Goal: Task Accomplishment & Management: Complete application form

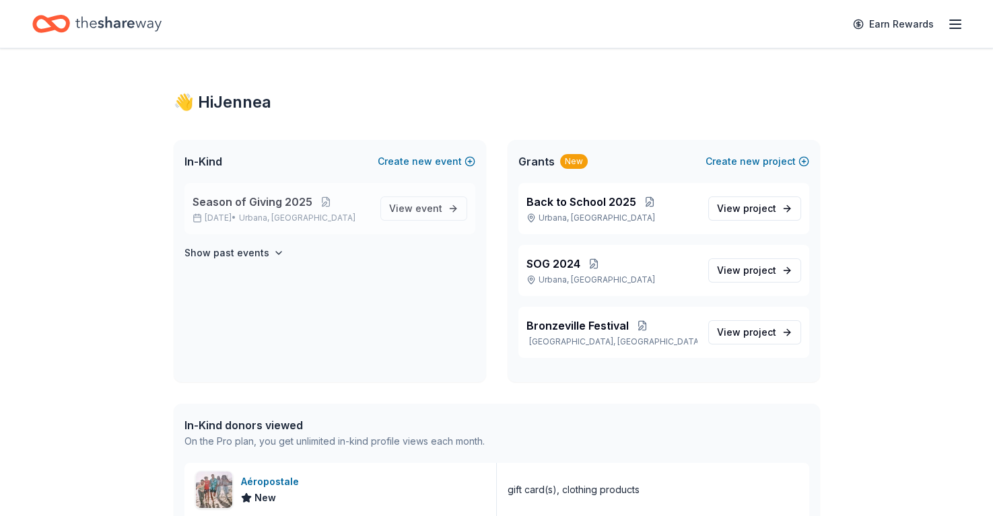
click at [351, 227] on div "Season of Giving [DATE], 2025 • [GEOGRAPHIC_DATA], [GEOGRAPHIC_DATA] View event" at bounding box center [330, 208] width 291 height 51
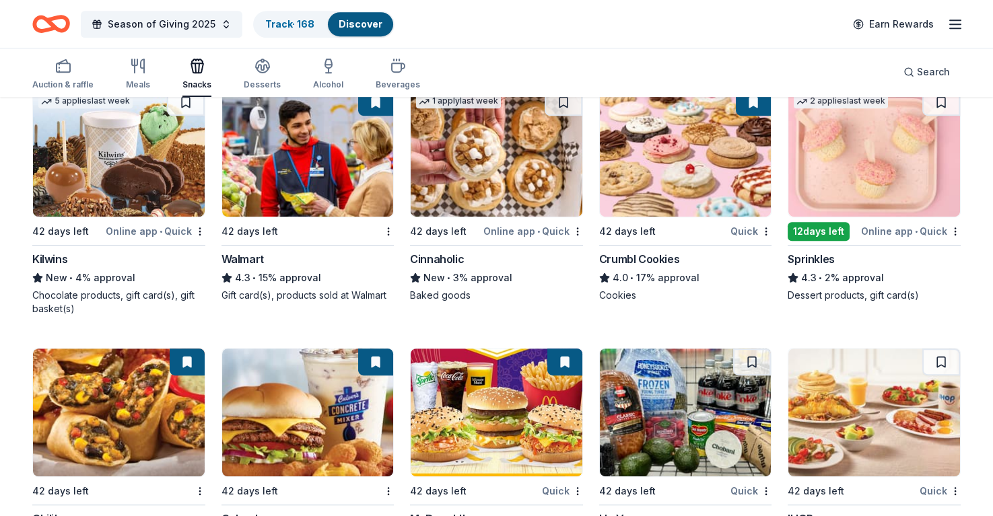
scroll to position [1688, 0]
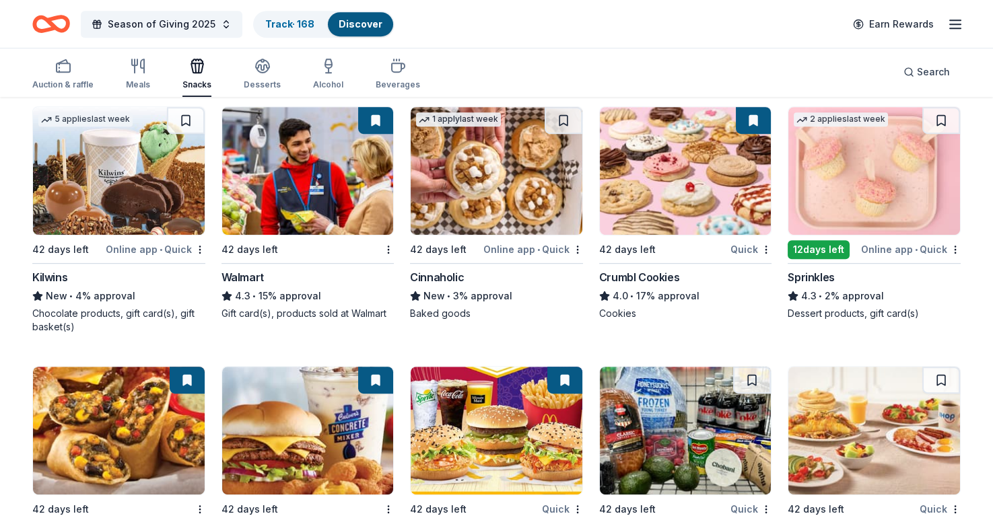
click at [894, 210] on img at bounding box center [875, 171] width 172 height 128
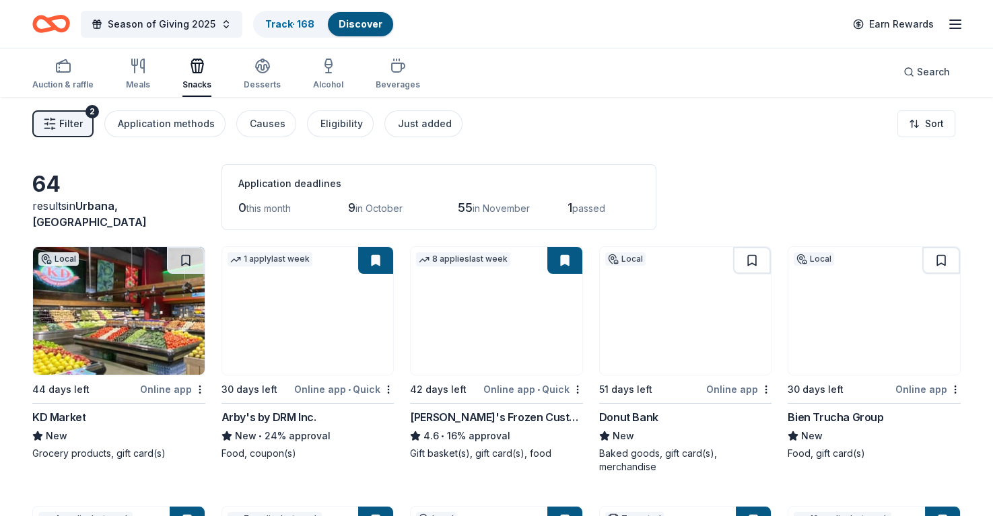
scroll to position [0, 0]
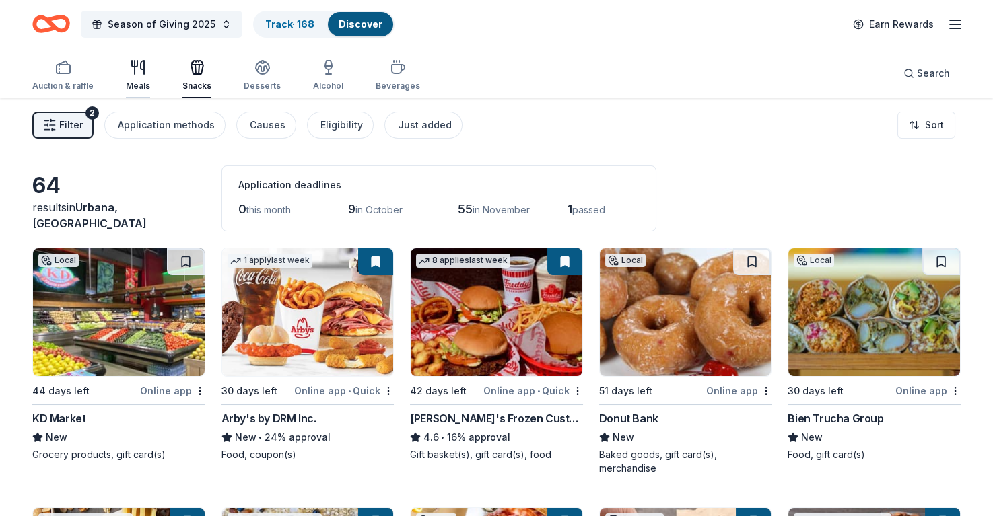
click at [136, 72] on icon "button" at bounding box center [138, 67] width 16 height 16
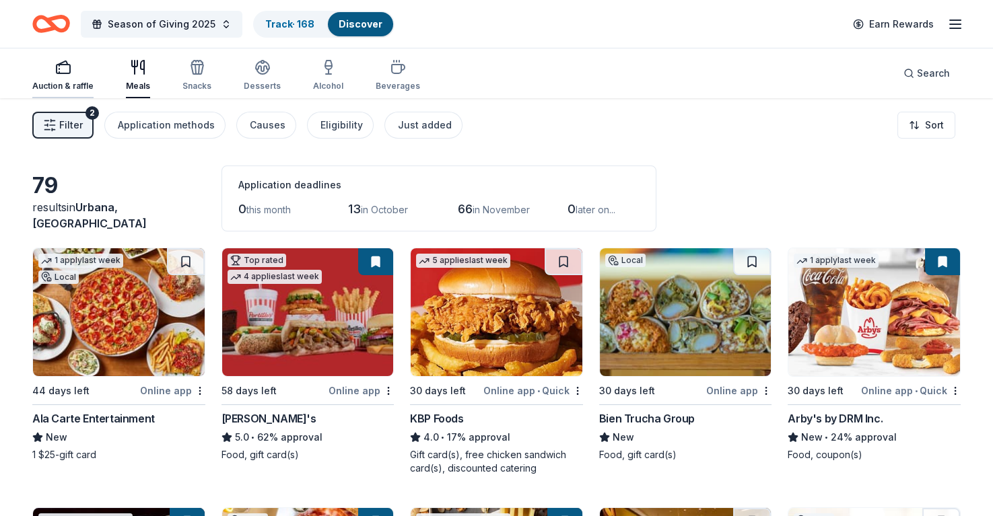
click at [73, 78] on div "Auction & raffle" at bounding box center [62, 75] width 61 height 32
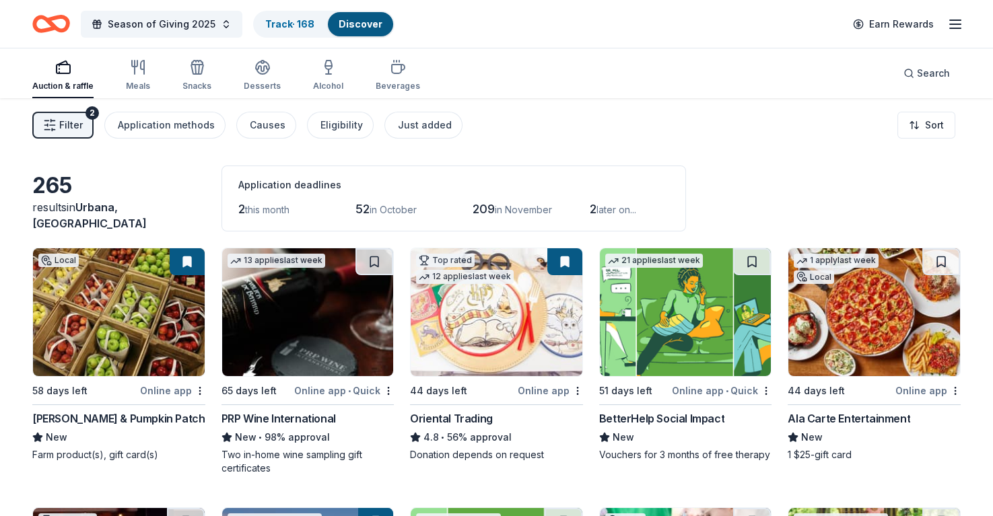
click at [213, 73] on div "Auction & raffle Meals Snacks Desserts Alcohol Beverages" at bounding box center [226, 76] width 388 height 44
click at [204, 73] on div "button" at bounding box center [196, 67] width 29 height 16
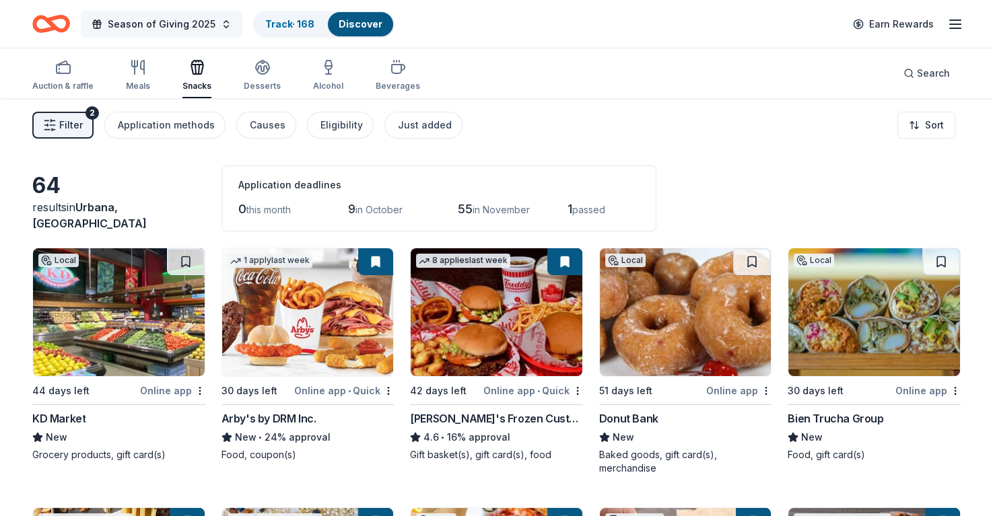
click at [178, 32] on button "Season of Giving 2025" at bounding box center [162, 24] width 162 height 27
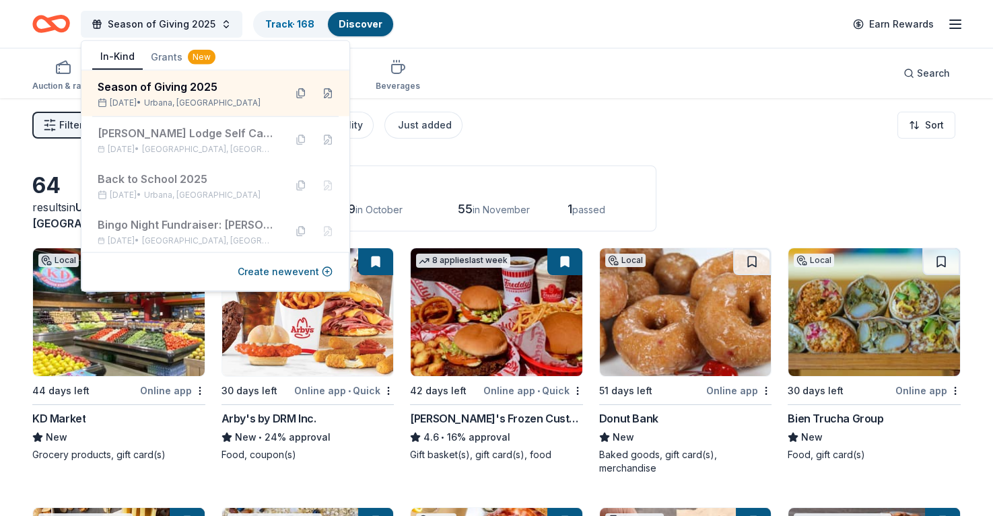
click at [450, 35] on div "Season of Giving 2025 Track · 168 Discover Earn Rewards" at bounding box center [496, 24] width 929 height 32
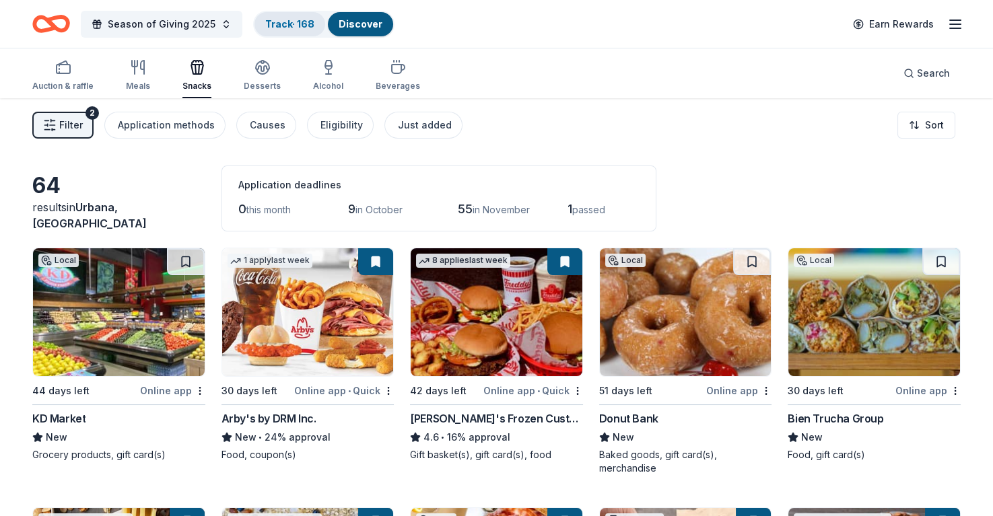
click at [280, 18] on link "Track · 168" at bounding box center [289, 23] width 49 height 11
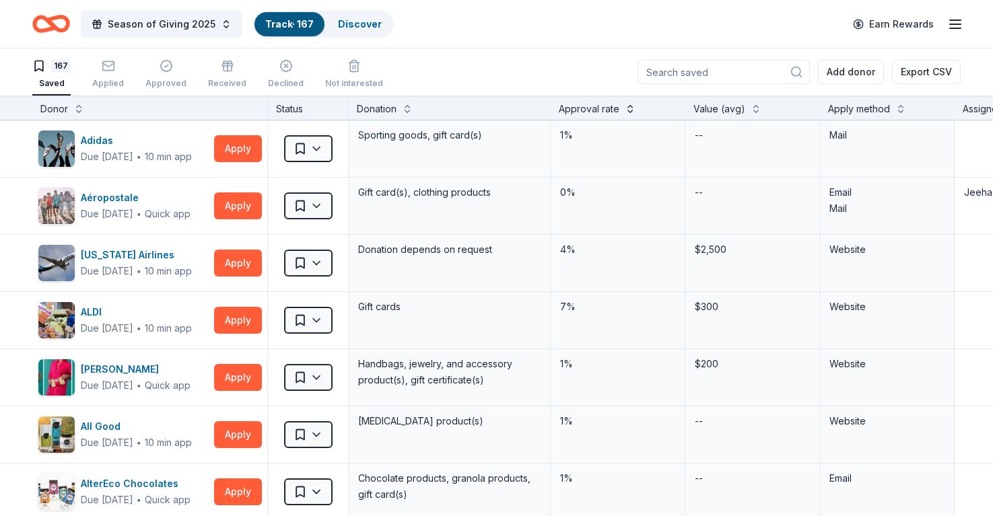
click at [632, 107] on button at bounding box center [630, 107] width 11 height 13
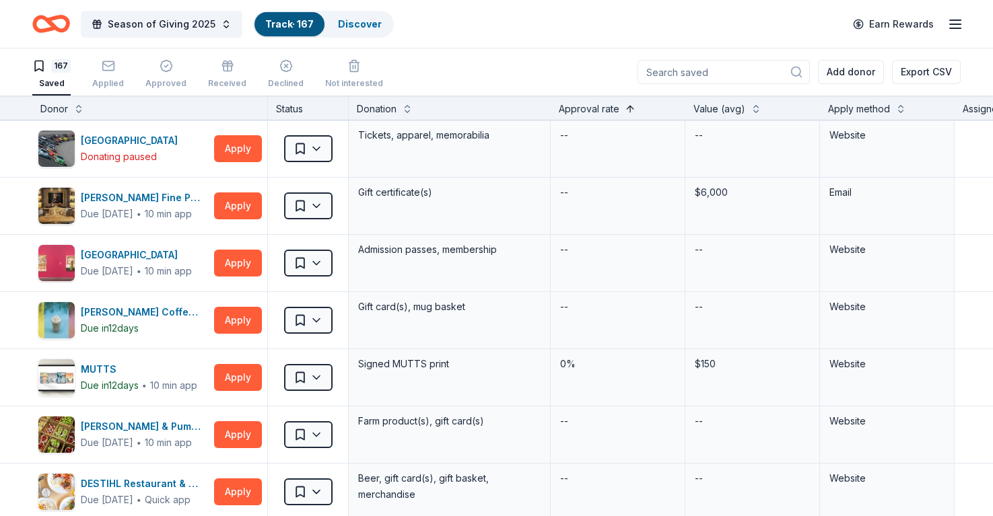
click at [630, 108] on button at bounding box center [630, 107] width 11 height 13
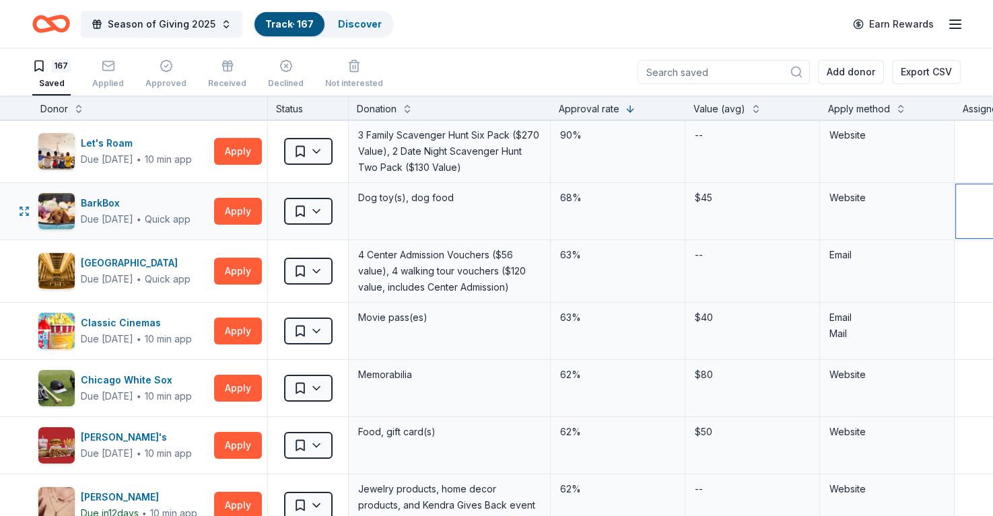
click at [247, 205] on button "Apply" at bounding box center [238, 211] width 48 height 27
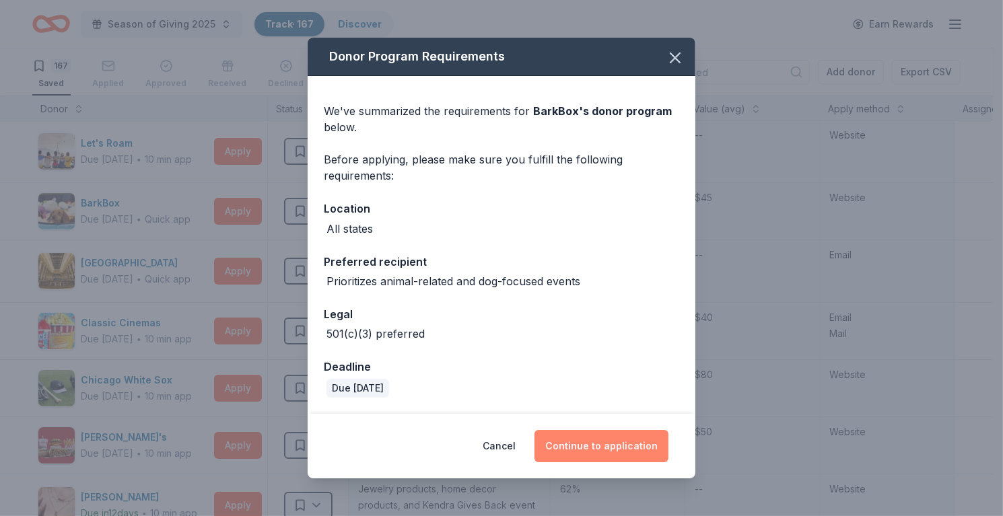
click at [590, 443] on button "Continue to application" at bounding box center [602, 446] width 134 height 32
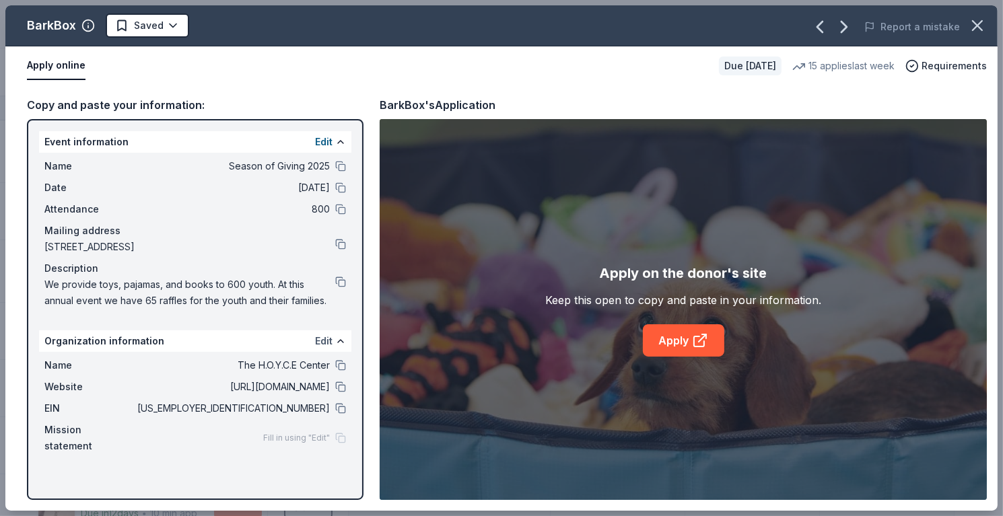
click at [326, 335] on button "Edit" at bounding box center [324, 341] width 18 height 16
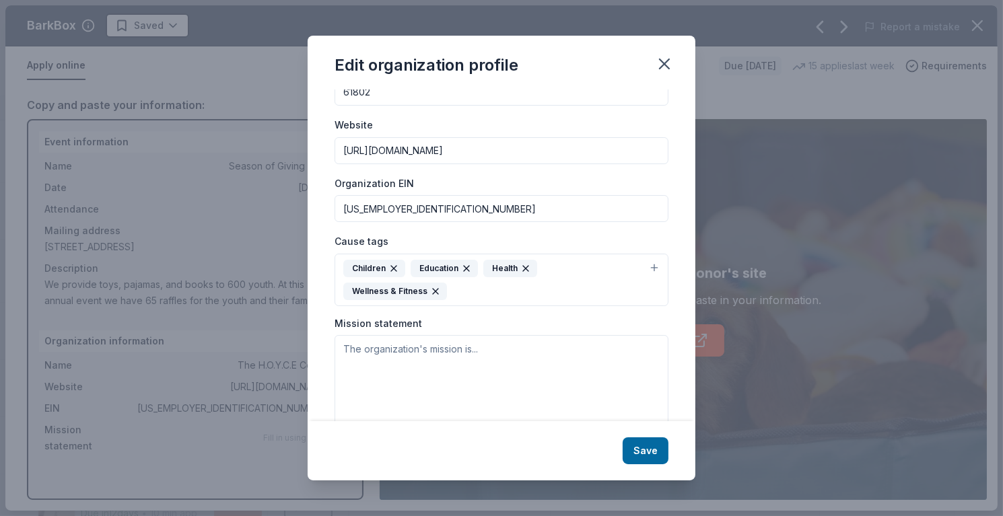
scroll to position [140, 0]
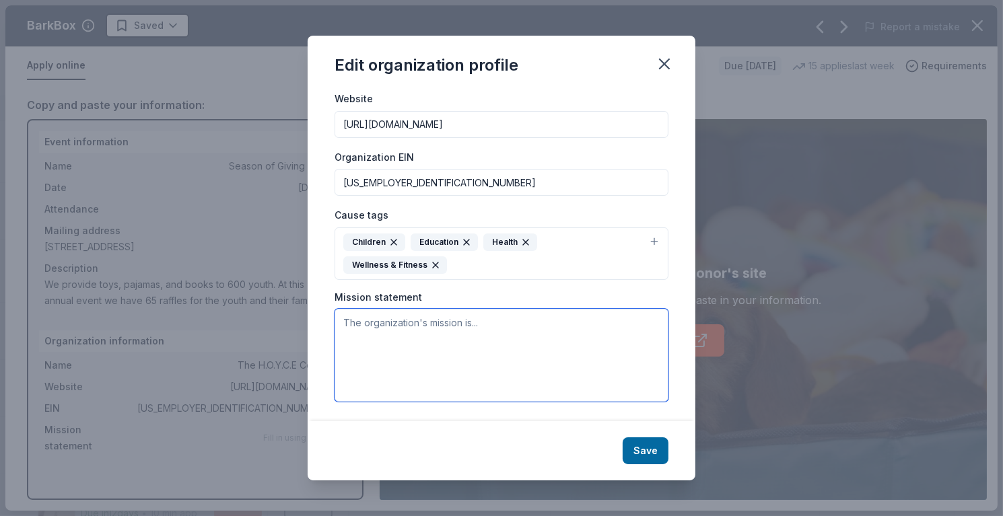
click at [416, 351] on textarea at bounding box center [502, 355] width 334 height 93
click at [436, 372] on textarea at bounding box center [502, 355] width 334 height 93
paste textarea "Our mission is to create a safe and nurturing environment where youth can flour…"
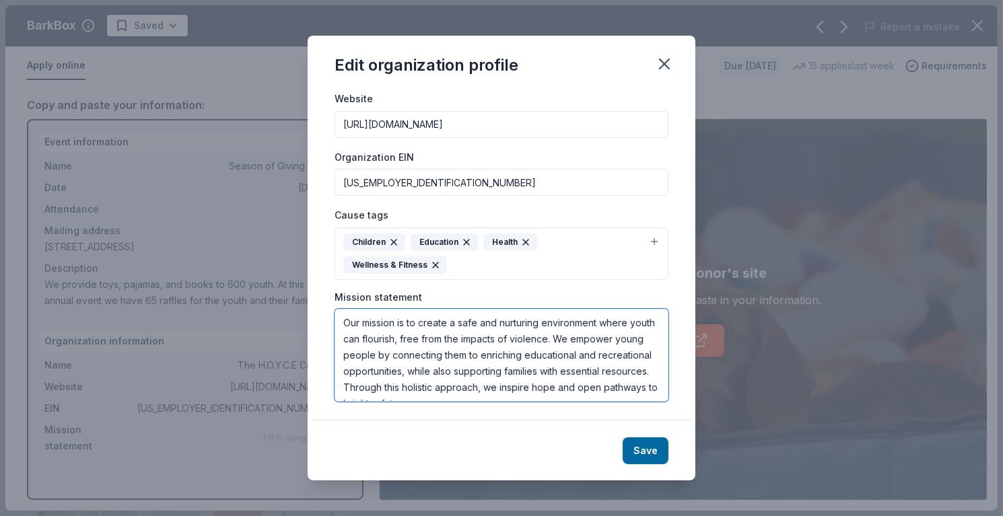
scroll to position [8, 0]
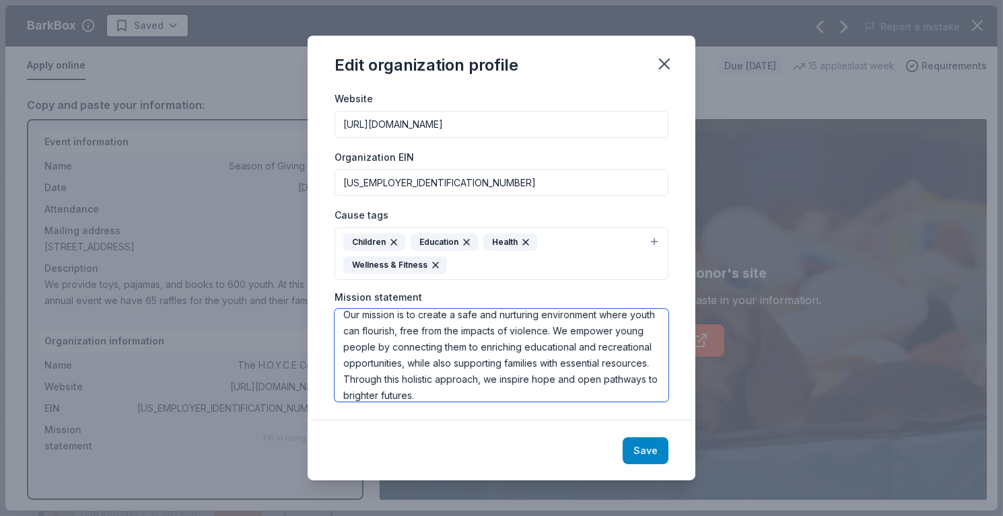
type textarea "Our mission is to create a safe and nurturing environment where youth can flour…"
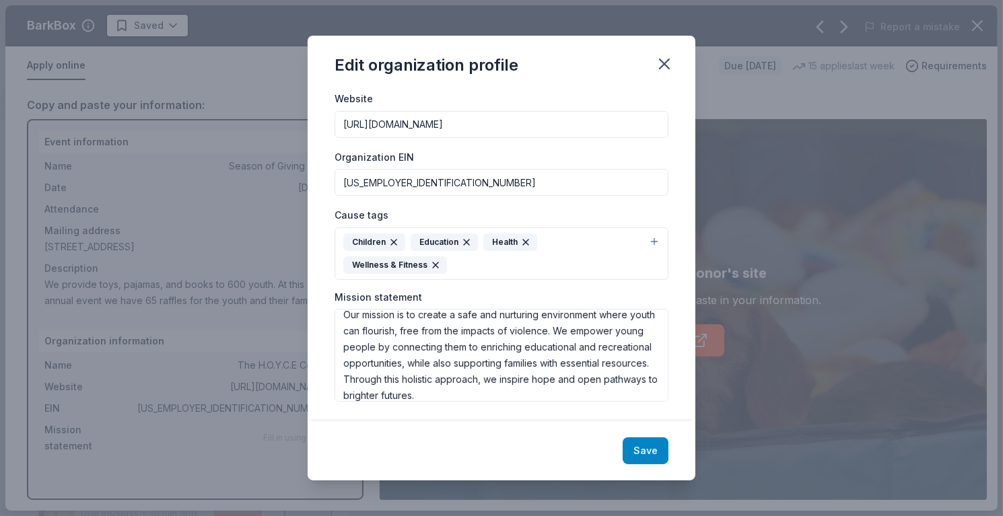
click at [648, 453] on button "Save" at bounding box center [646, 451] width 46 height 27
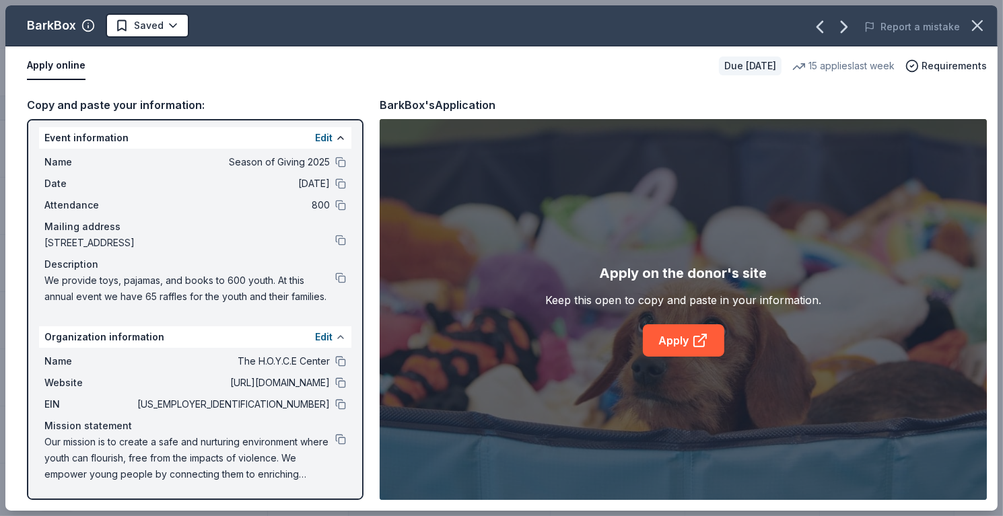
scroll to position [19, 0]
click at [684, 337] on link "Apply" at bounding box center [683, 341] width 81 height 32
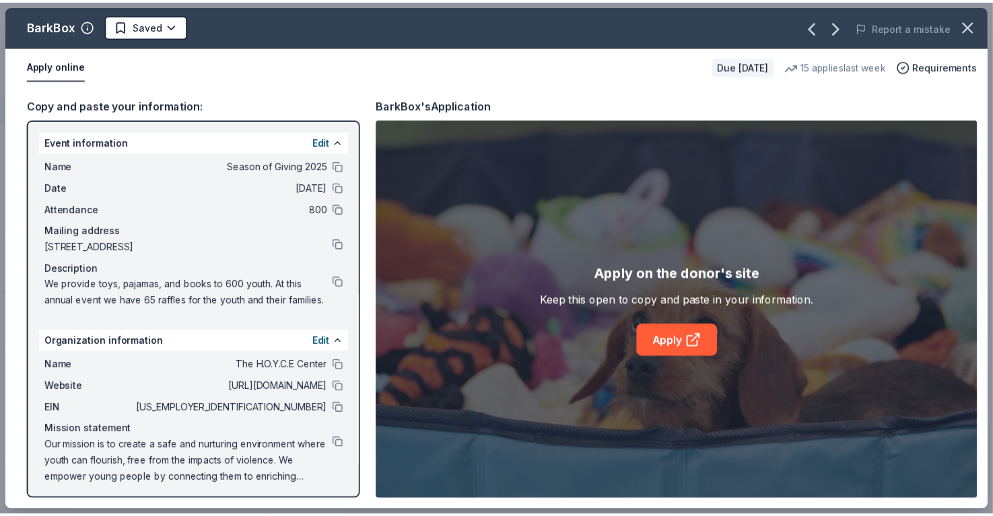
scroll to position [0, 0]
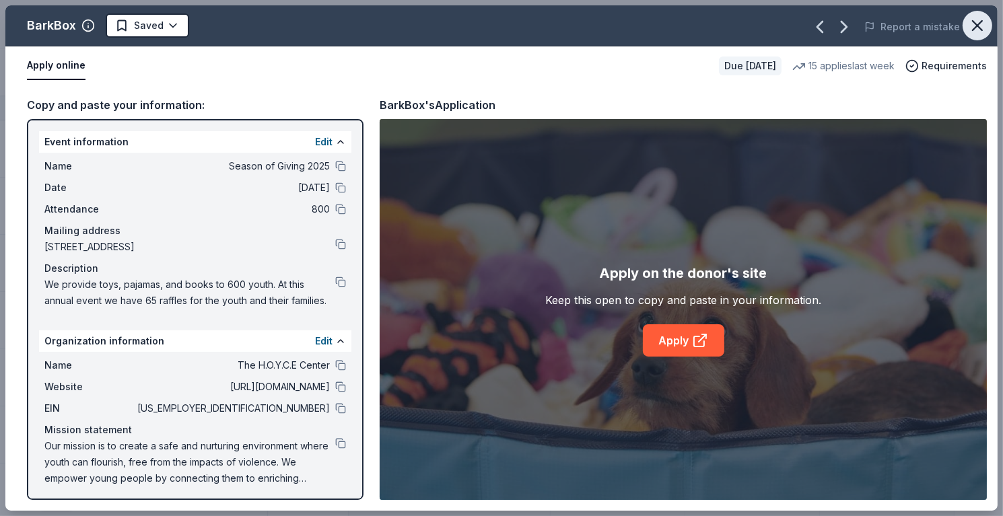
click at [975, 19] on icon "button" at bounding box center [977, 25] width 19 height 19
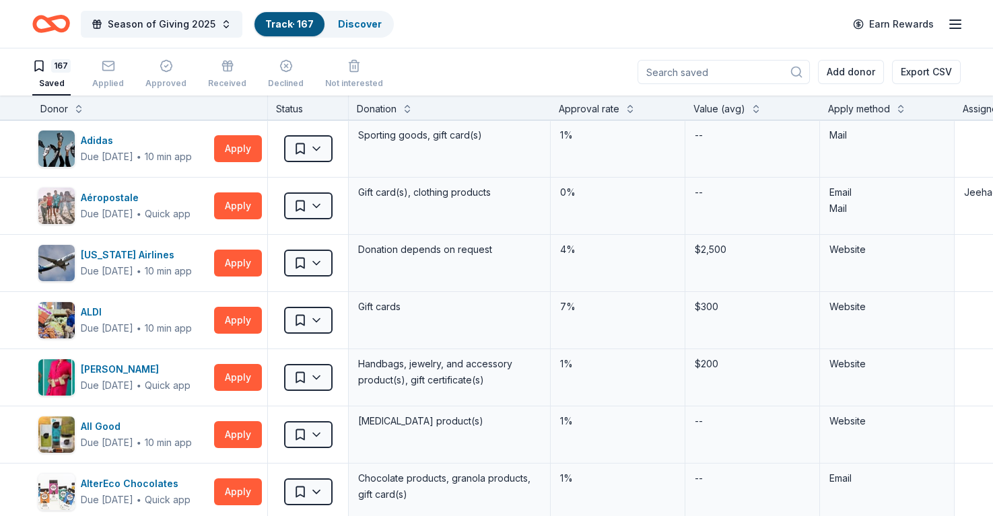
click at [620, 108] on div "Approval rate" at bounding box center [618, 109] width 119 height 16
click at [629, 108] on button at bounding box center [630, 107] width 11 height 13
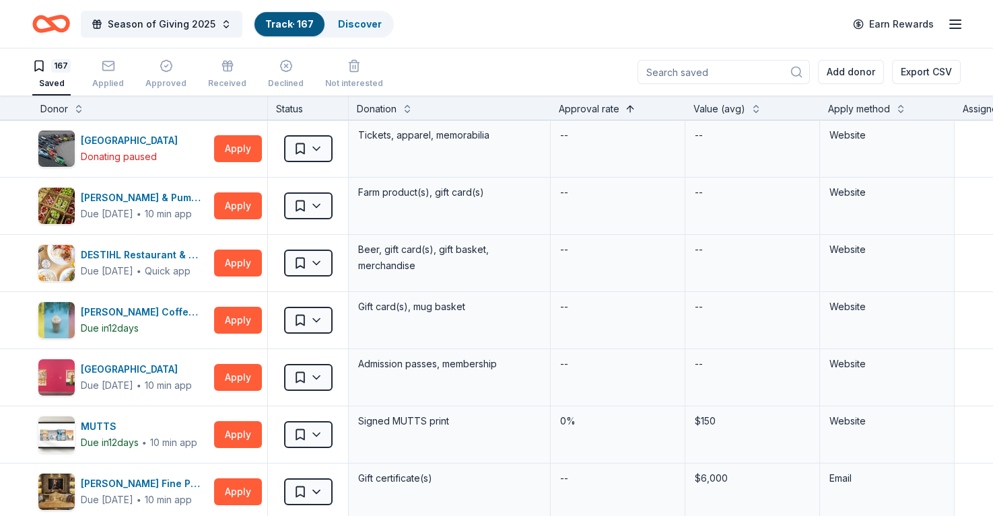
click at [629, 108] on button at bounding box center [630, 107] width 11 height 13
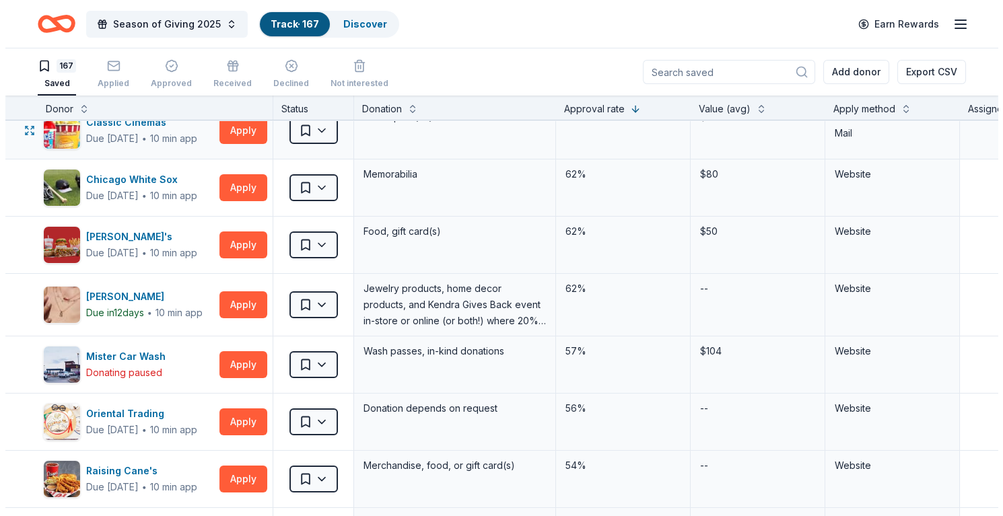
scroll to position [202, 0]
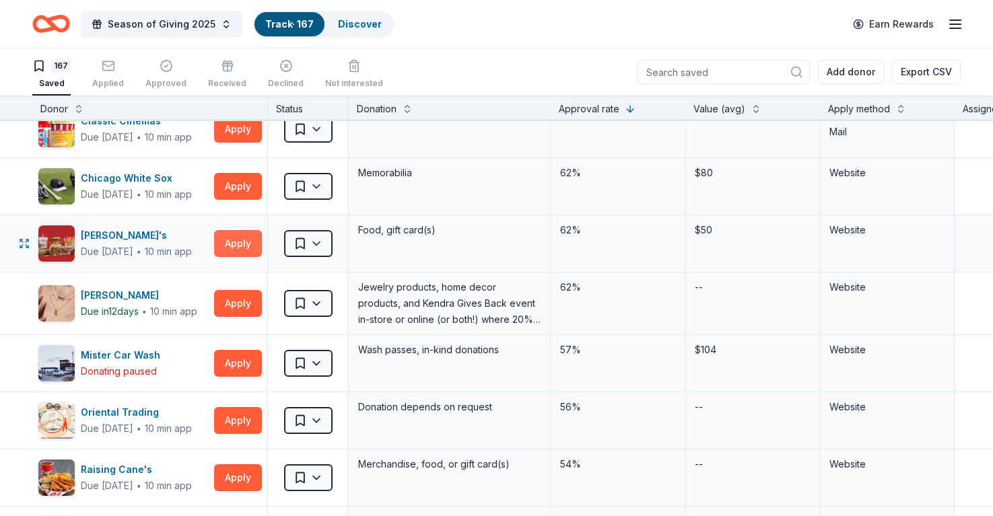
click at [244, 242] on button "Apply" at bounding box center [238, 243] width 48 height 27
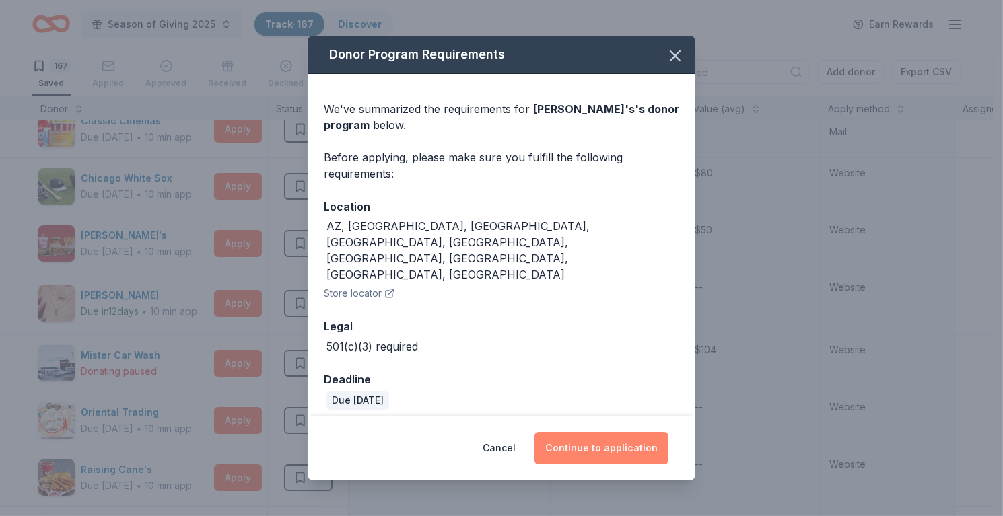
click at [580, 432] on button "Continue to application" at bounding box center [602, 448] width 134 height 32
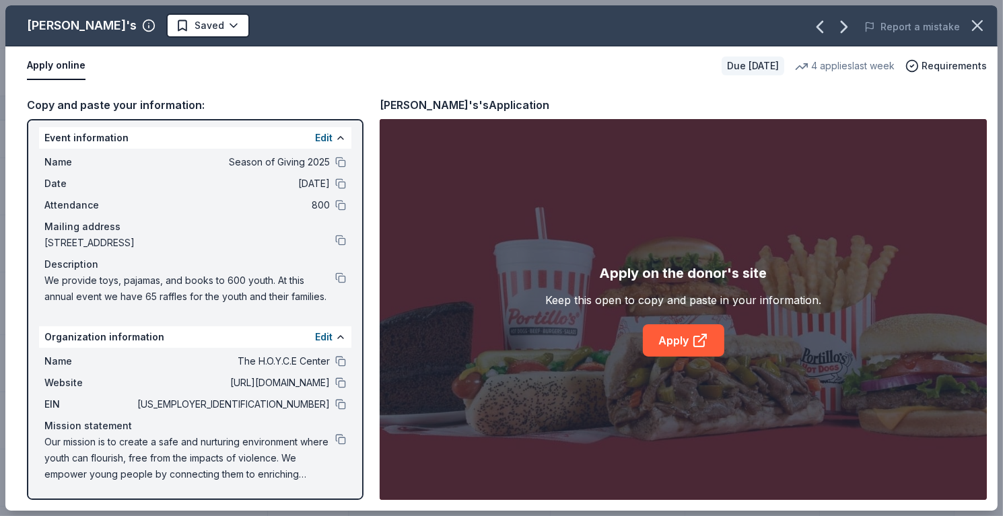
scroll to position [19, 0]
click at [689, 362] on div "Apply on the donor's site Keep this open to copy and paste in your information.…" at bounding box center [683, 309] width 607 height 381
click at [693, 345] on icon at bounding box center [700, 341] width 16 height 16
click at [980, 22] on icon "button" at bounding box center [977, 25] width 19 height 19
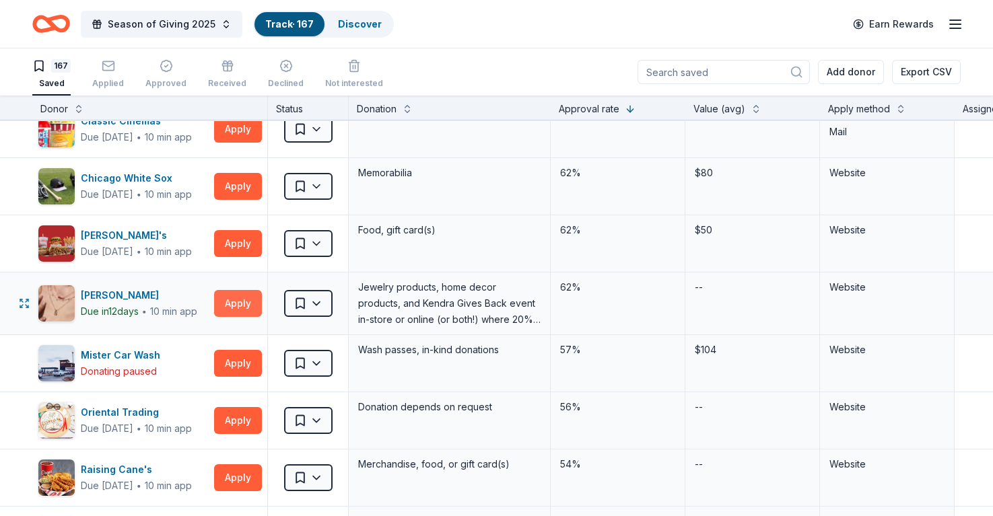
click at [250, 304] on button "Apply" at bounding box center [238, 303] width 48 height 27
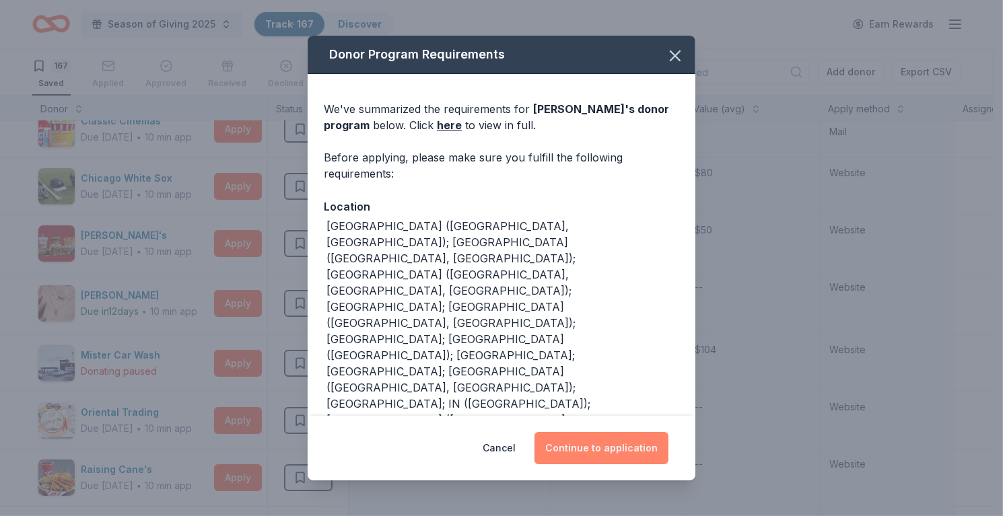
click at [639, 453] on button "Continue to application" at bounding box center [602, 448] width 134 height 32
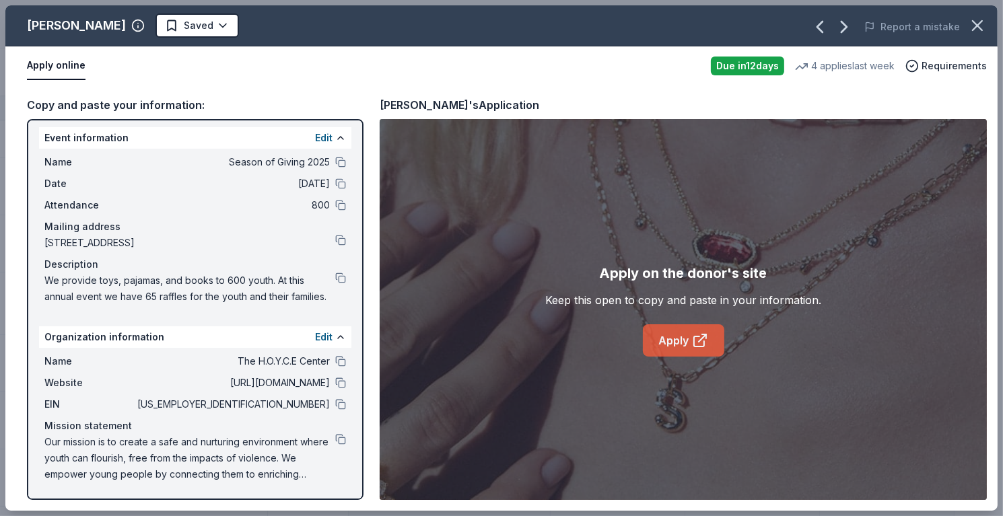
click at [673, 345] on link "Apply" at bounding box center [683, 341] width 81 height 32
click at [978, 28] on icon "button" at bounding box center [977, 25] width 19 height 19
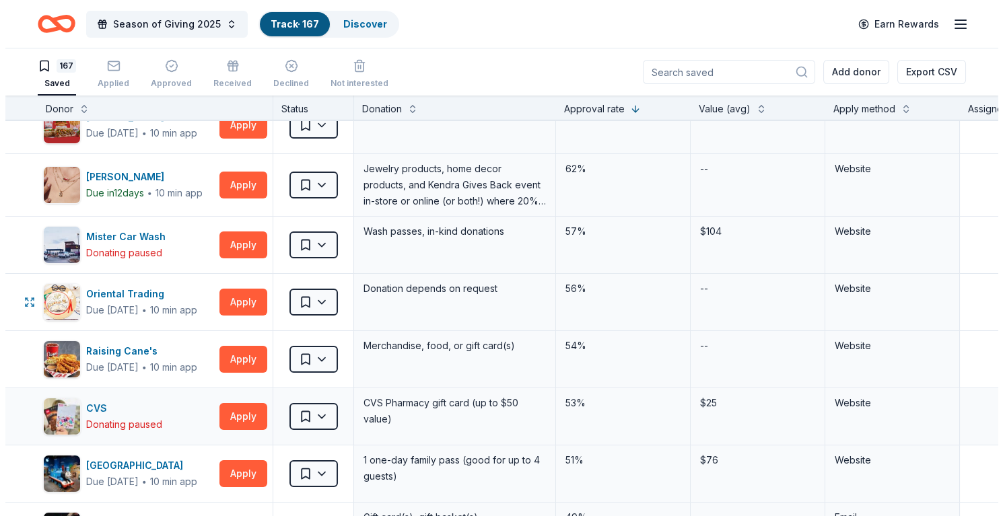
scroll to position [337, 0]
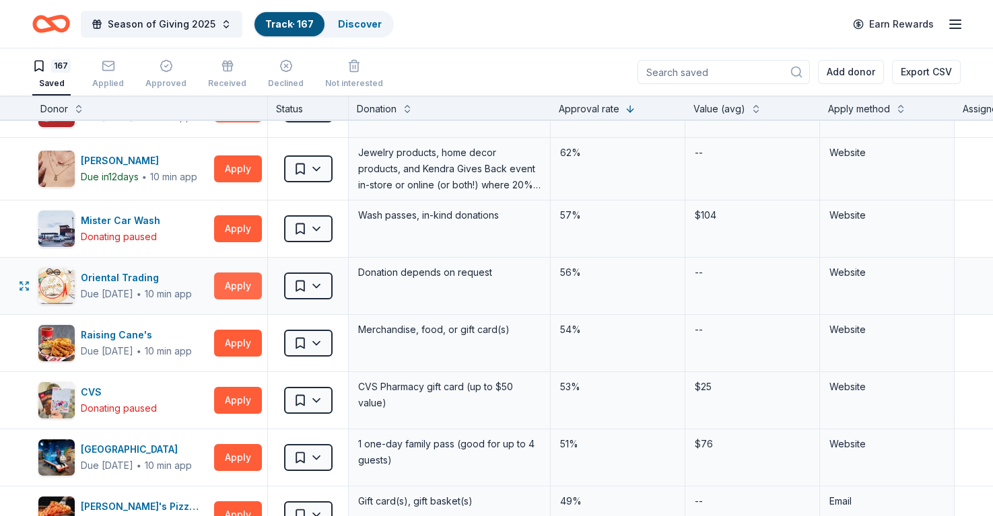
click at [249, 288] on button "Apply" at bounding box center [238, 286] width 48 height 27
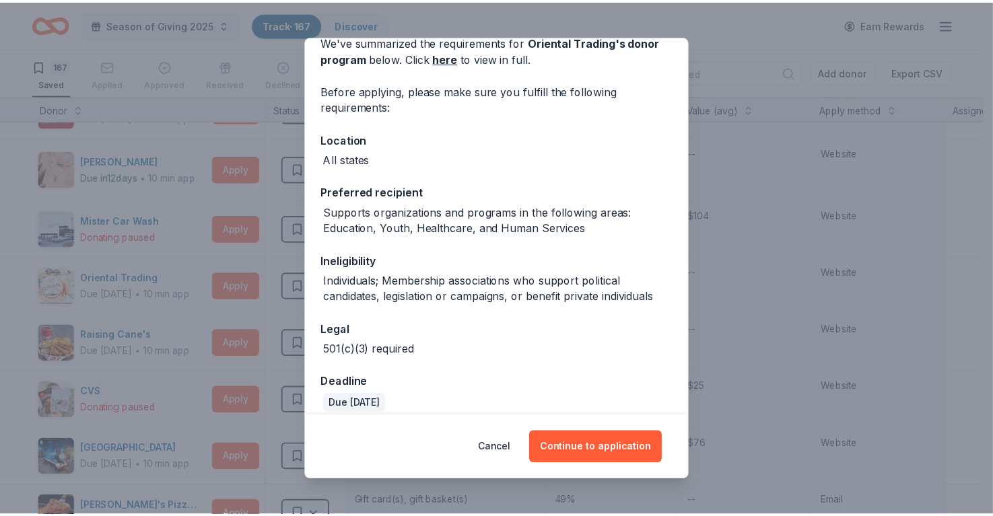
scroll to position [79, 0]
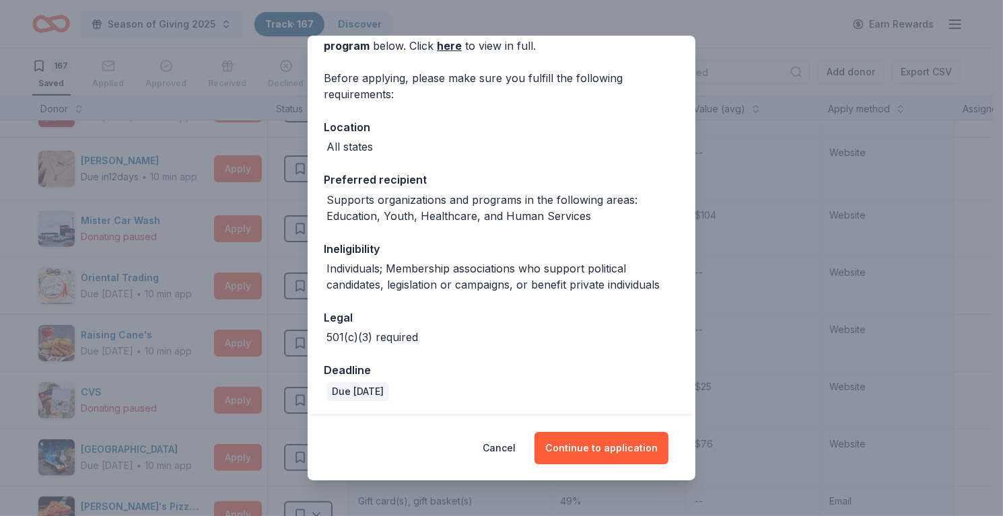
click at [604, 432] on button "Continue to application" at bounding box center [602, 448] width 134 height 32
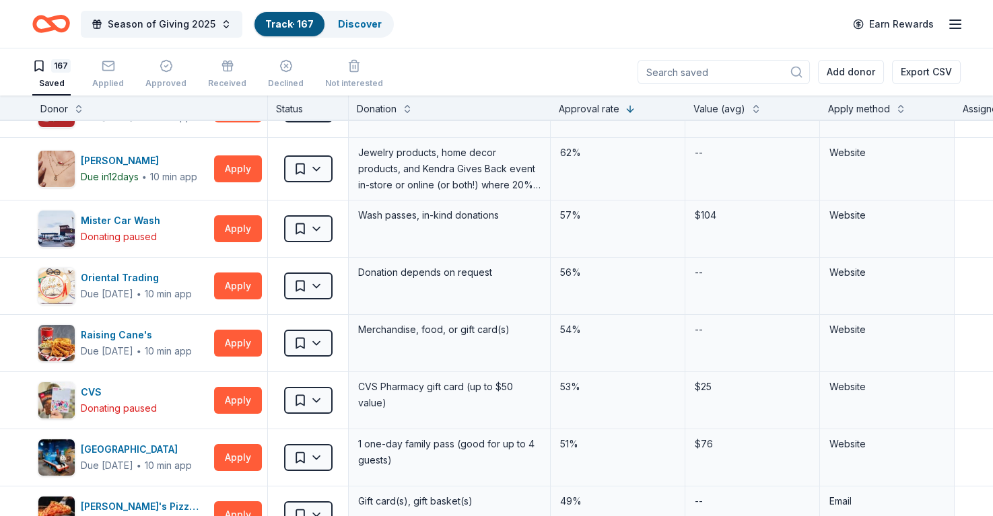
scroll to position [0, 0]
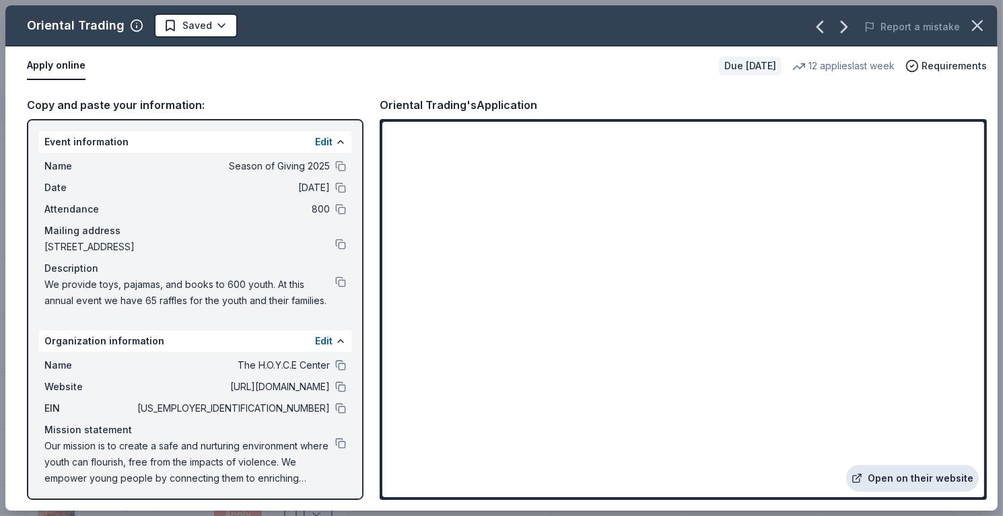
click at [925, 477] on link "Open on their website" at bounding box center [912, 478] width 133 height 27
click at [971, 24] on icon "button" at bounding box center [977, 25] width 19 height 19
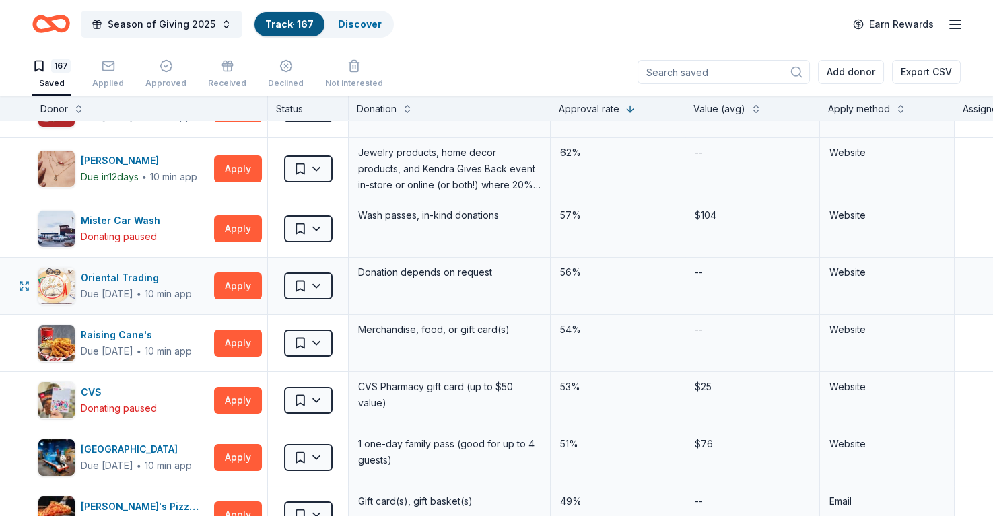
click at [880, 277] on div "Website" at bounding box center [887, 273] width 115 height 16
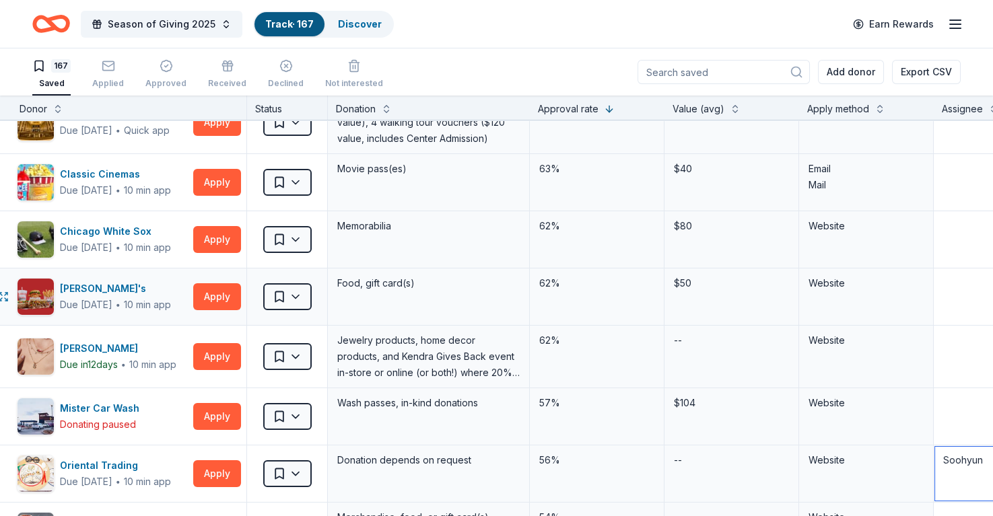
scroll to position [91, 21]
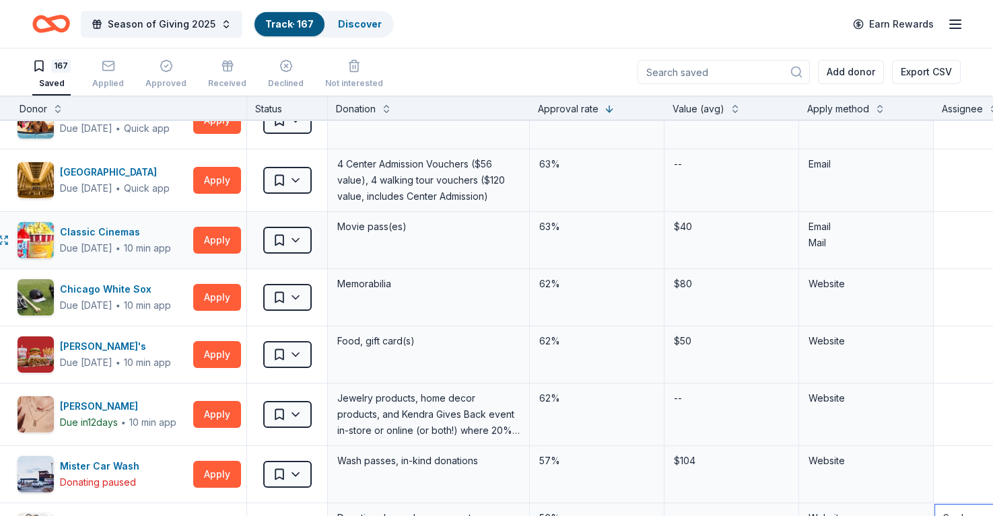
type textarea "Soohyun"
click at [956, 234] on textarea at bounding box center [1000, 240] width 131 height 54
type textarea "Soohyun"
click at [966, 335] on textarea at bounding box center [1000, 355] width 131 height 54
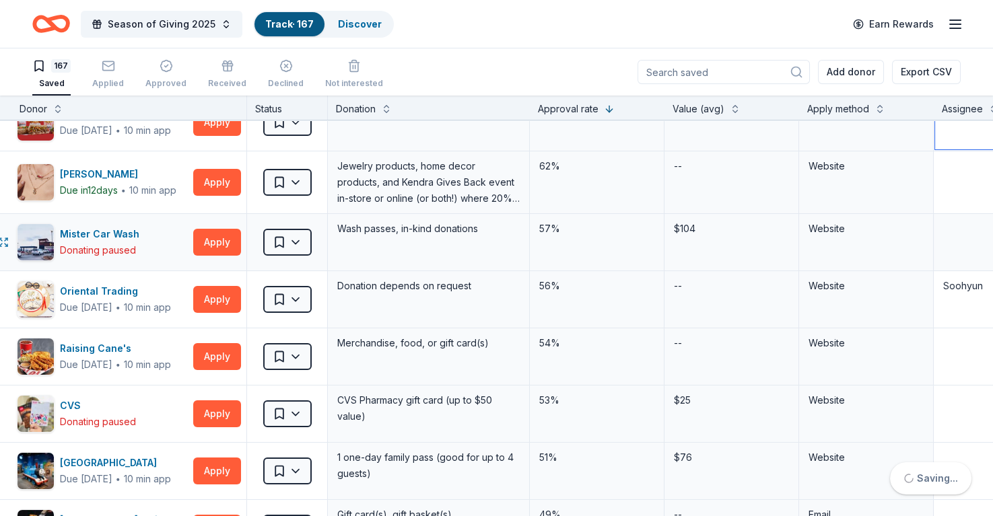
scroll to position [360, 21]
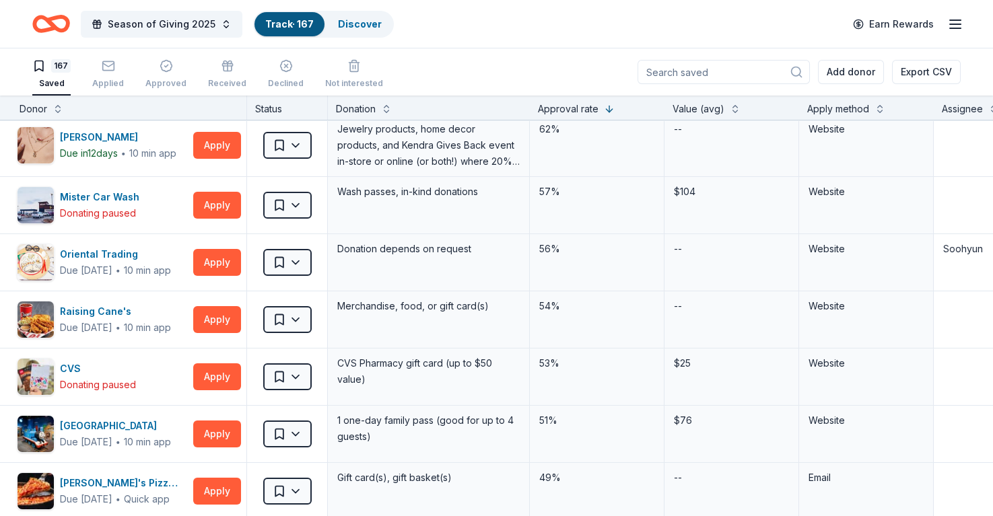
type textarea "Soohyun"
click at [301, 263] on html "원본 텍스트 번역 평가 보내주신 의견은 Google 번역을 개선하는 데 사용됩니다. Season of Giving 2025 Track · 16…" at bounding box center [496, 258] width 993 height 516
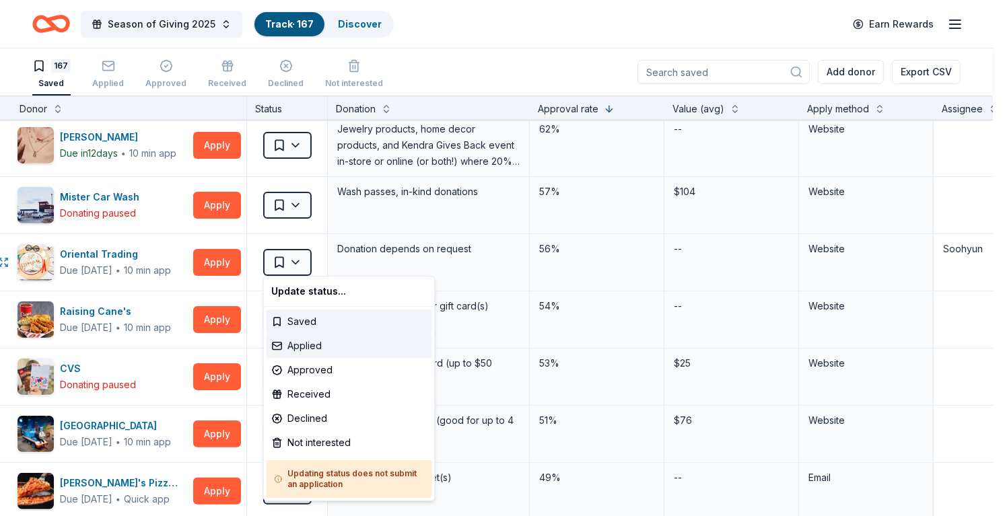
click at [328, 349] on div "Applied" at bounding box center [350, 346] width 166 height 24
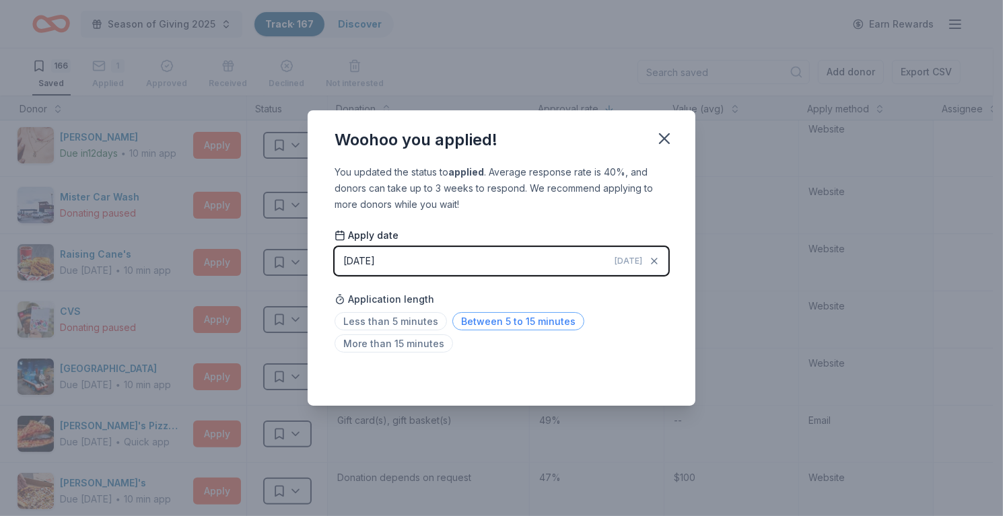
click at [522, 323] on span "Between 5 to 15 minutes" at bounding box center [519, 321] width 132 height 18
click at [669, 141] on icon "button" at bounding box center [664, 138] width 19 height 19
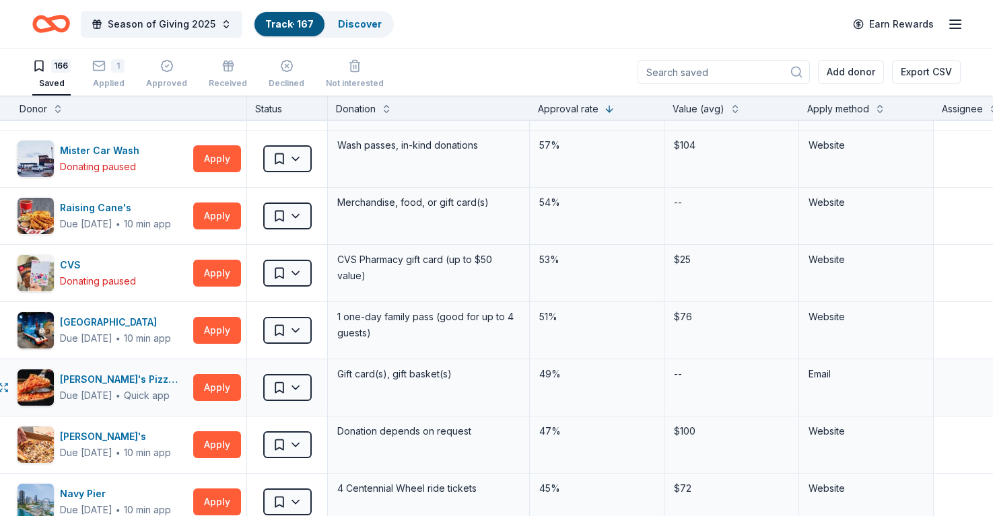
scroll to position [404, 21]
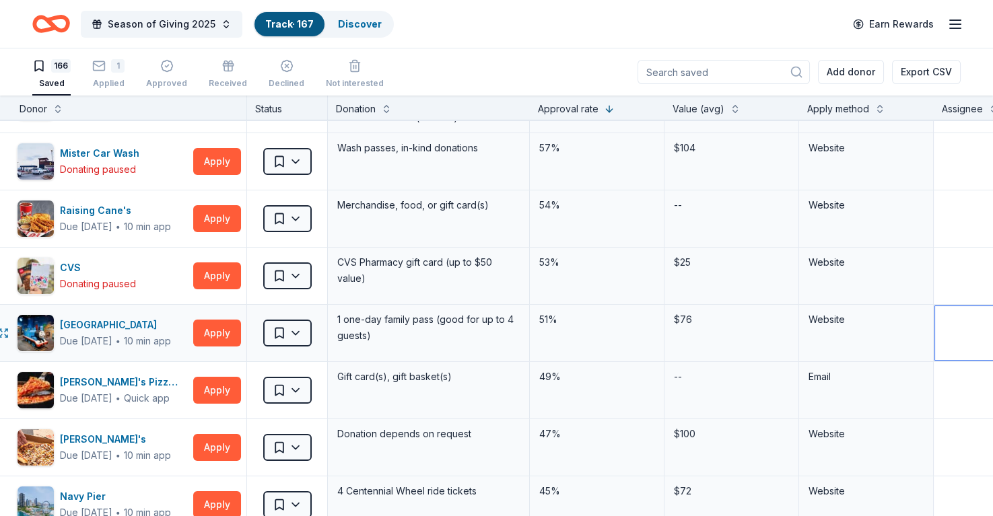
click at [954, 321] on textarea at bounding box center [1000, 333] width 131 height 54
type textarea "Soohyun"
click at [958, 222] on textarea at bounding box center [1000, 219] width 131 height 54
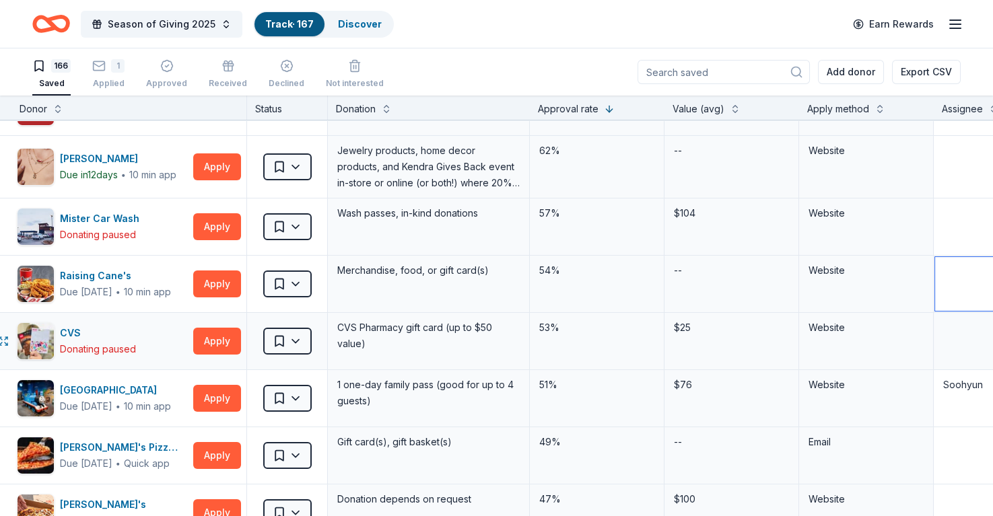
scroll to position [337, 21]
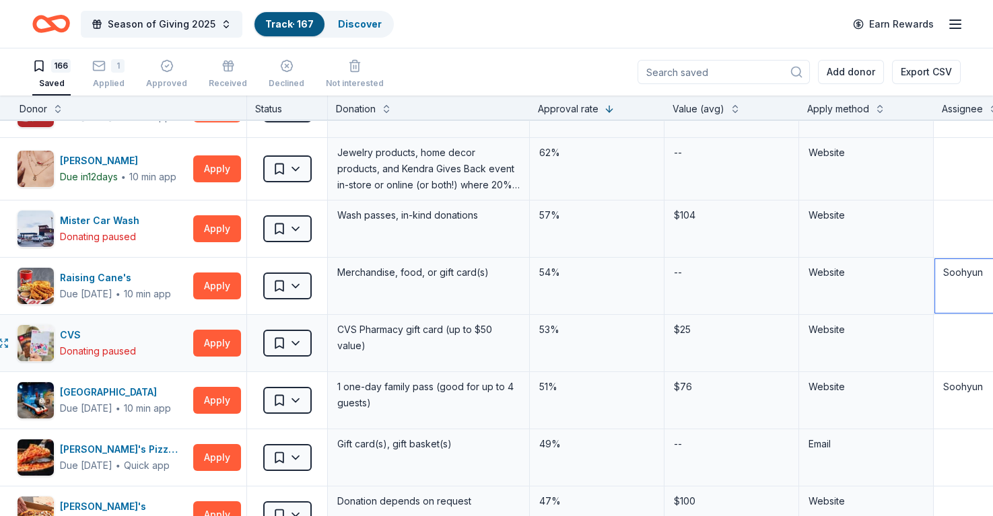
type textarea "Soohyun"
click at [975, 337] on textarea at bounding box center [1000, 343] width 131 height 54
click at [972, 391] on textarea "Soohyun" at bounding box center [1000, 401] width 131 height 54
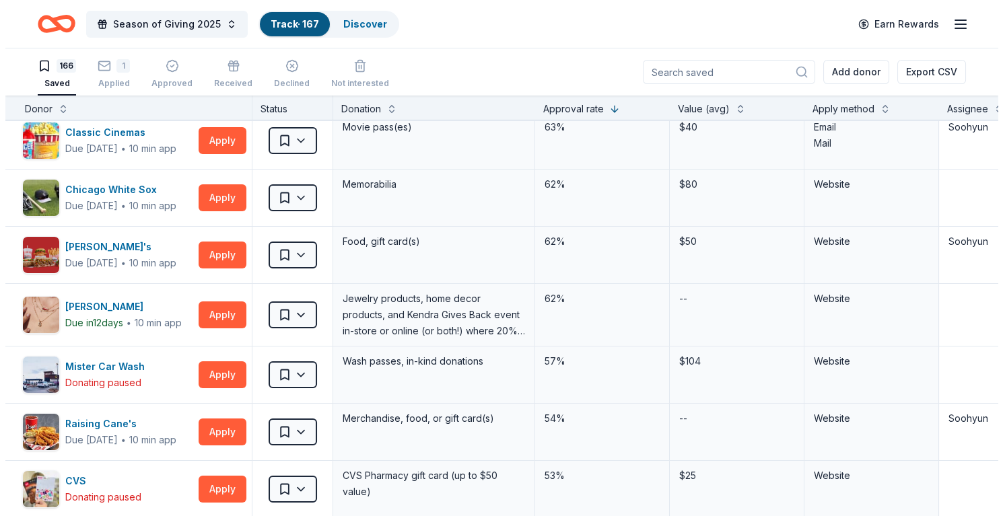
scroll to position [0, 21]
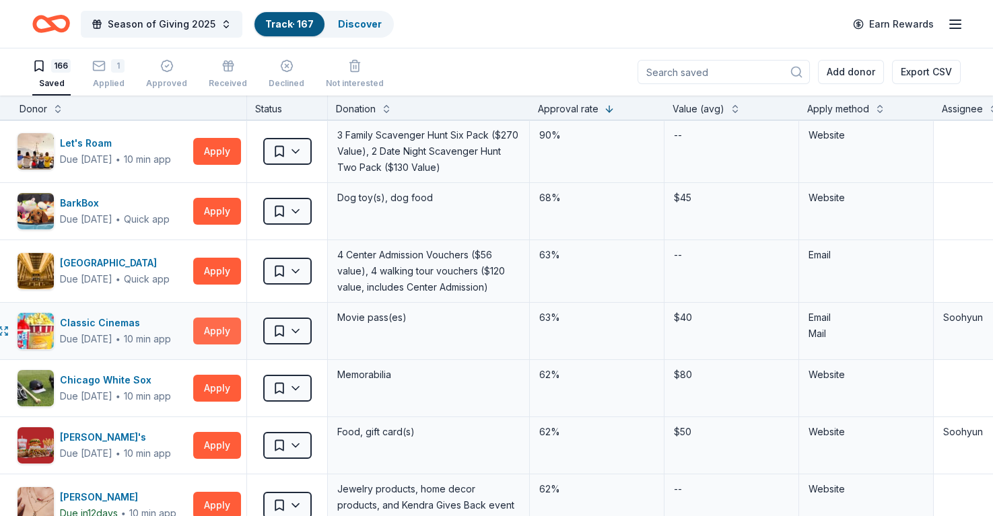
click at [215, 333] on button "Apply" at bounding box center [217, 331] width 48 height 27
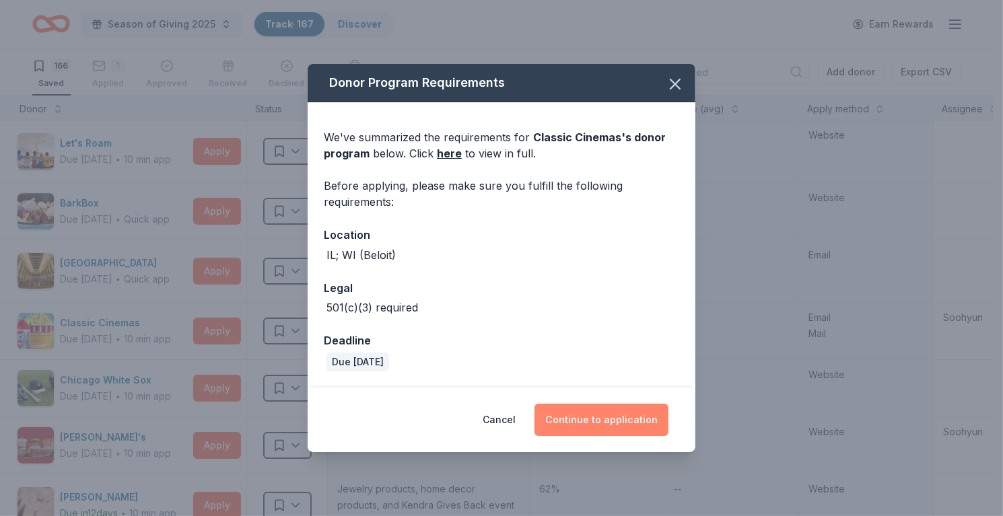
click at [605, 418] on button "Continue to application" at bounding box center [602, 420] width 134 height 32
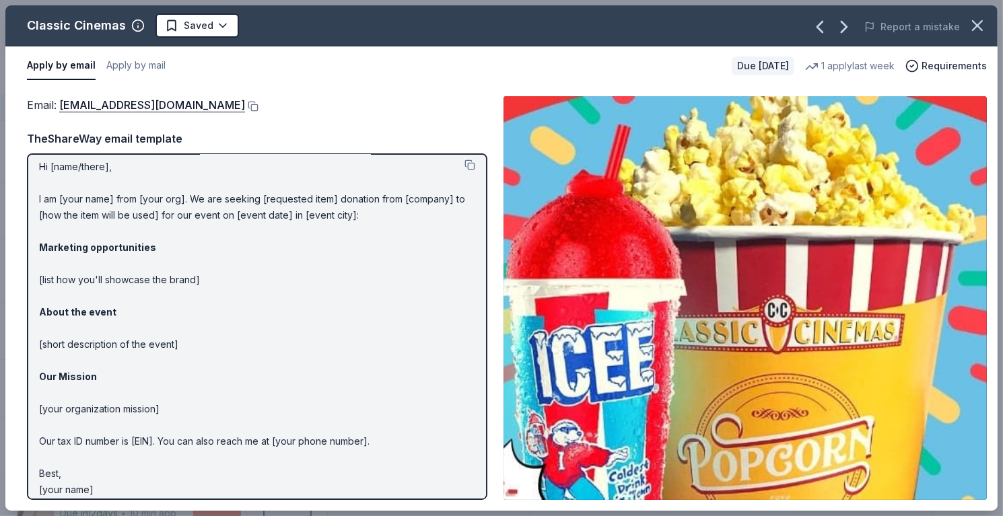
scroll to position [0, 0]
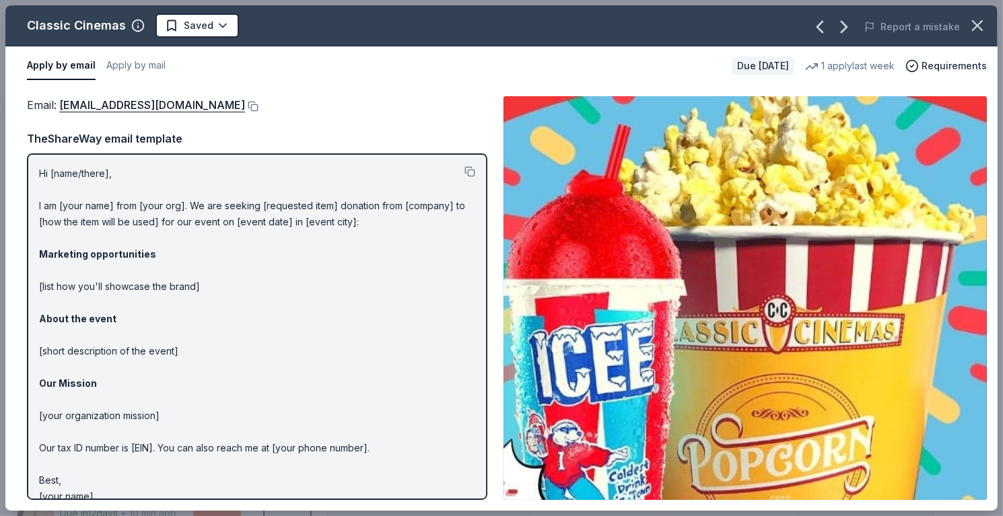
click at [32, 182] on div "Hi [name/there], I am [your name] from [your org]. We are seeking [requested it…" at bounding box center [257, 327] width 461 height 347
click at [85, 204] on p "Hi [name/there], I am [your name] from [your org]. We are seeking [requested it…" at bounding box center [257, 335] width 436 height 339
click at [465, 173] on button at bounding box center [470, 171] width 11 height 11
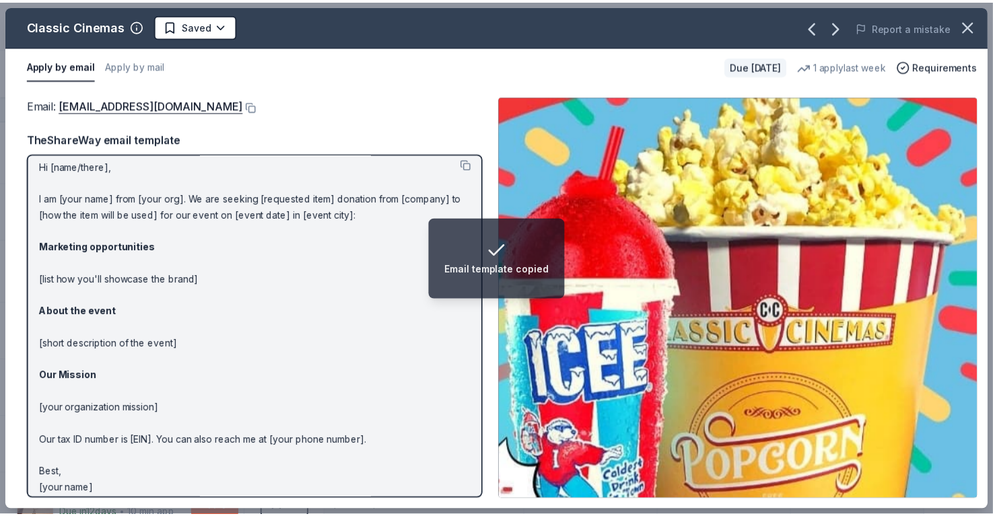
scroll to position [15, 0]
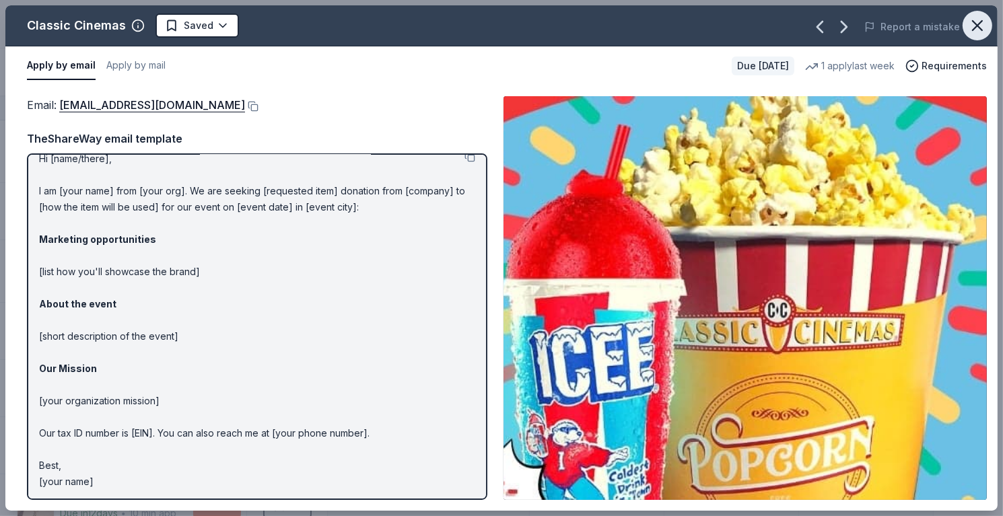
click at [986, 31] on icon "button" at bounding box center [977, 25] width 19 height 19
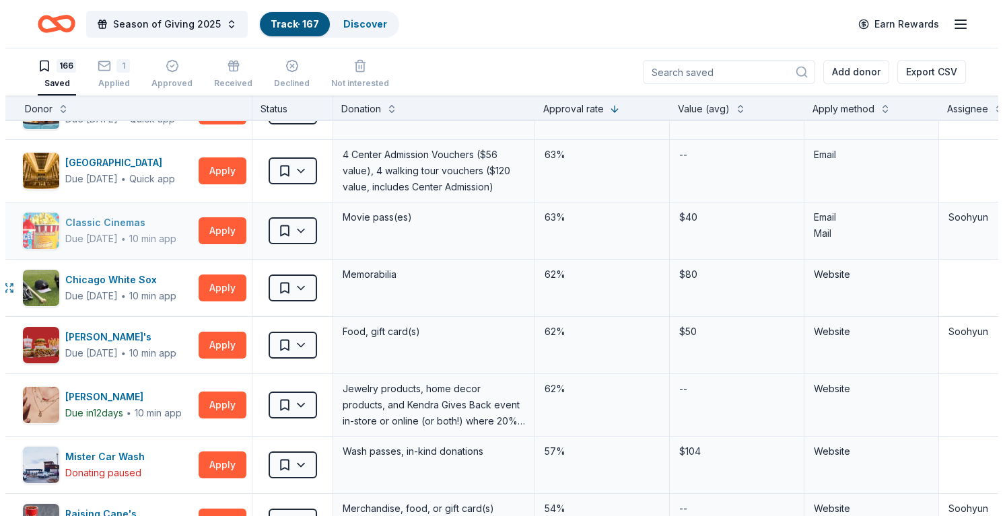
scroll to position [67, 21]
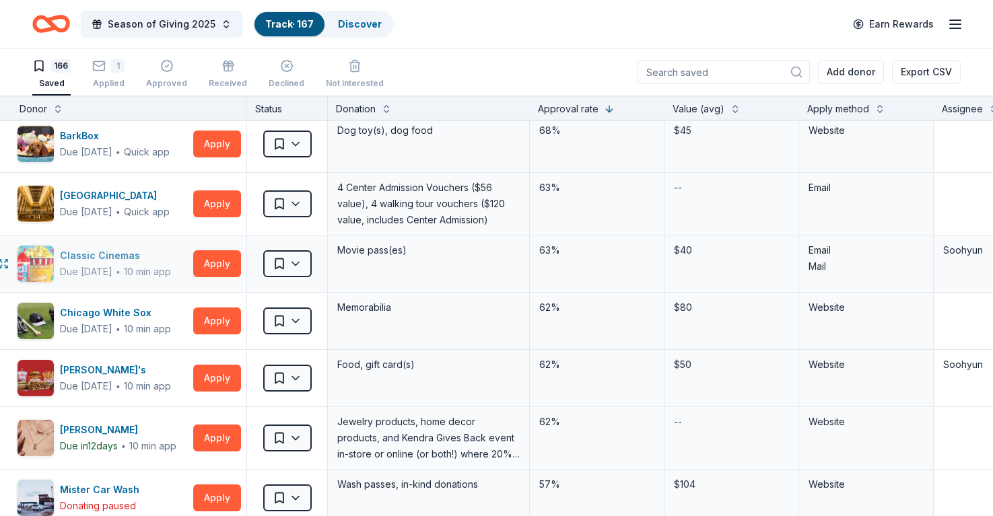
click at [118, 248] on div "Classic Cinemas" at bounding box center [115, 256] width 111 height 16
click at [205, 263] on button "Apply" at bounding box center [217, 264] width 48 height 27
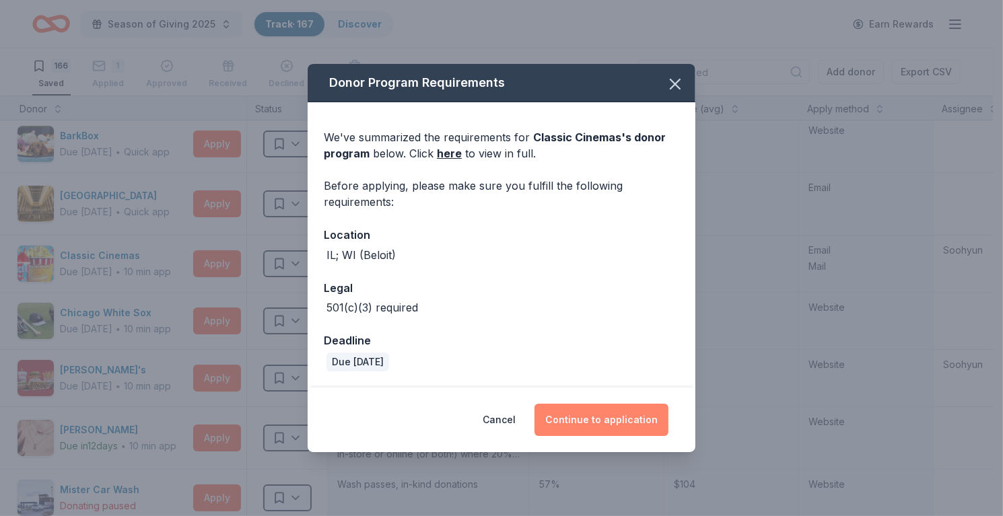
click at [581, 423] on button "Continue to application" at bounding box center [602, 420] width 134 height 32
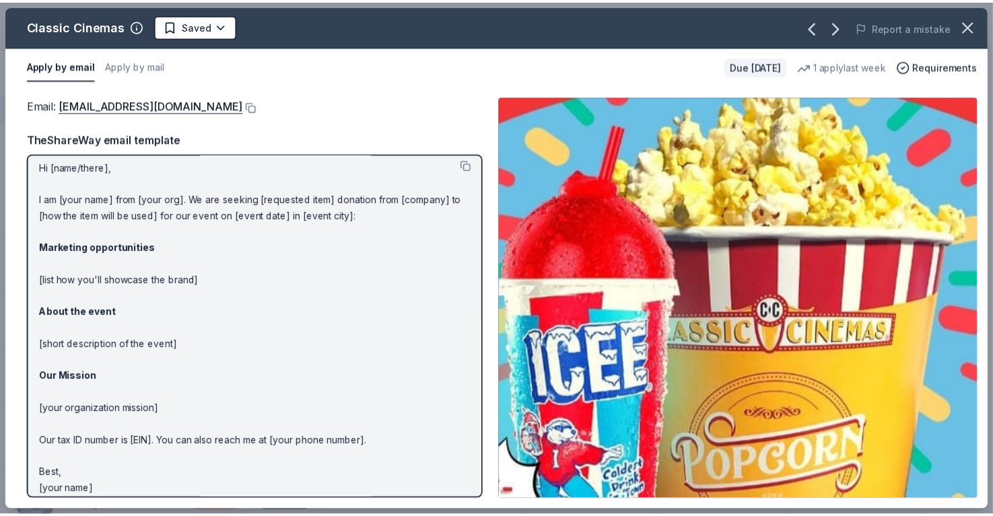
scroll to position [0, 0]
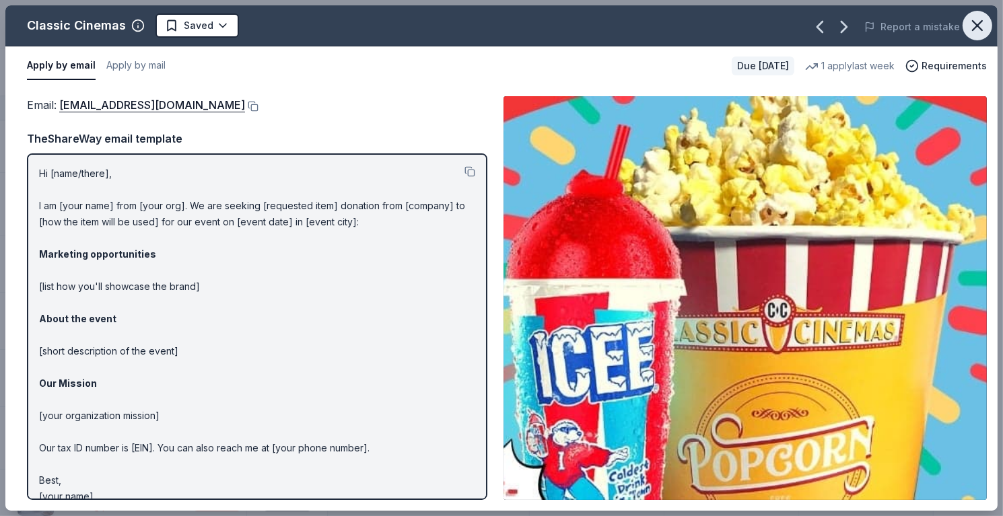
click at [978, 30] on icon "button" at bounding box center [977, 25] width 19 height 19
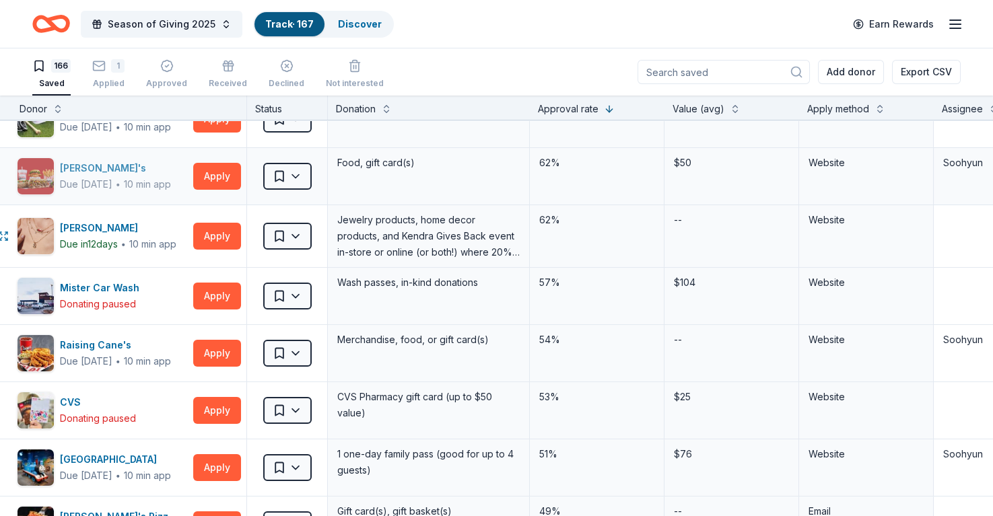
scroll to position [67, 21]
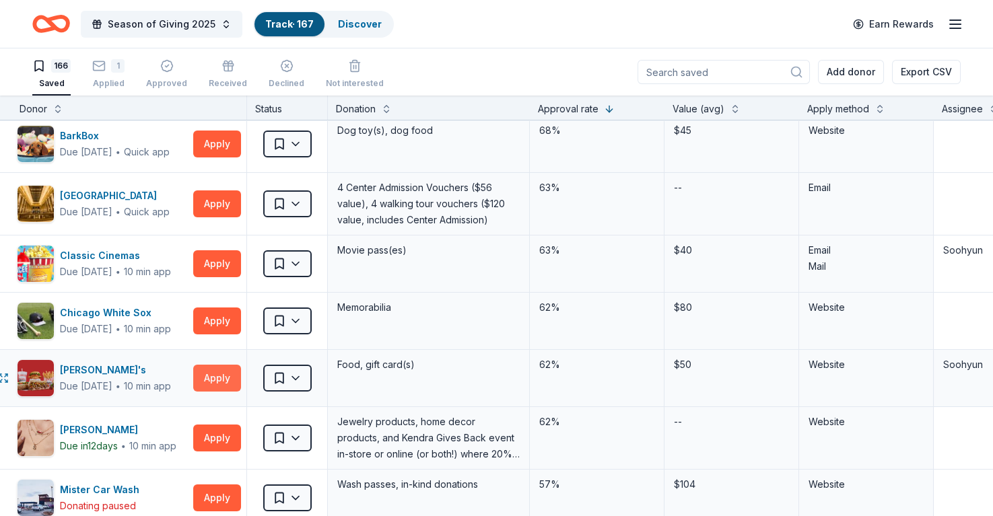
click at [216, 384] on button "Apply" at bounding box center [217, 378] width 48 height 27
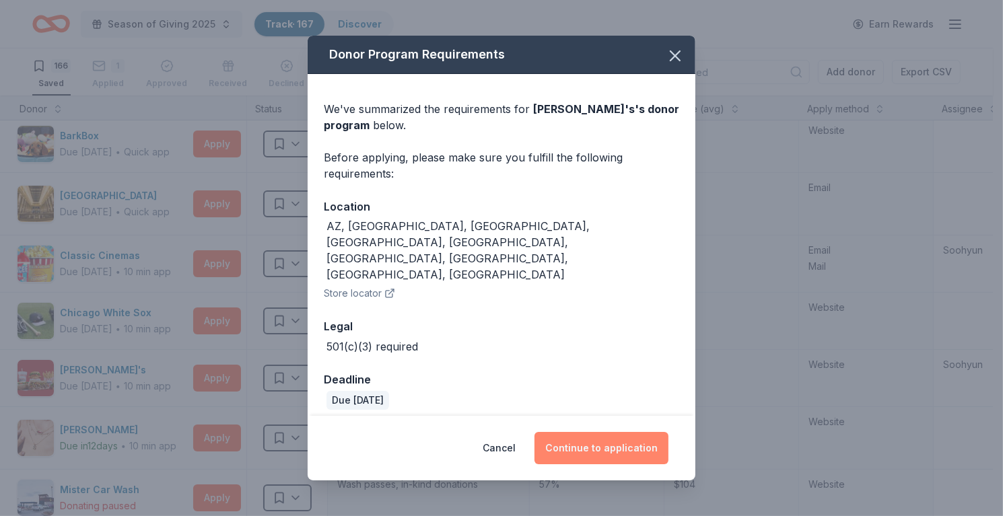
click at [610, 432] on button "Continue to application" at bounding box center [602, 448] width 134 height 32
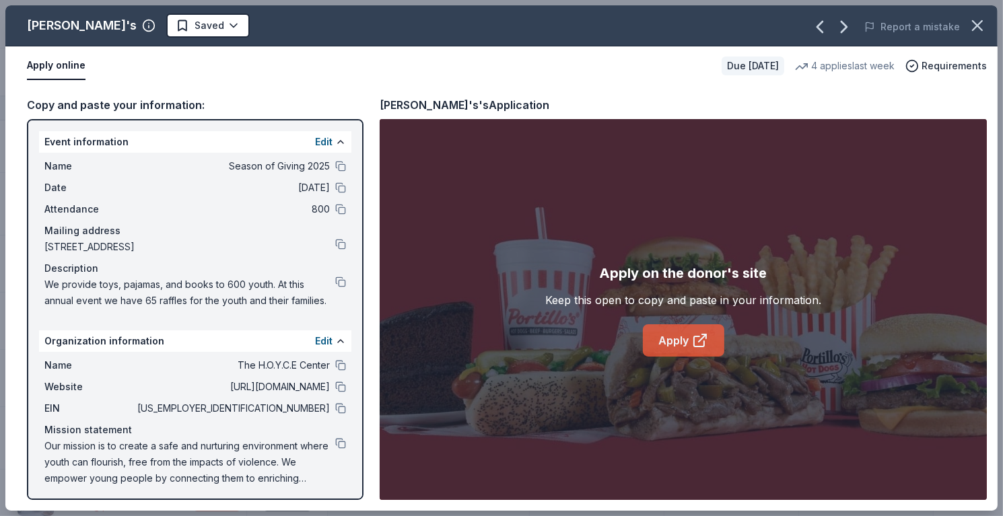
drag, startPoint x: 736, startPoint y: 350, endPoint x: 723, endPoint y: 350, distance: 12.8
click at [736, 350] on div "Apply on the donor's site Keep this open to copy and paste in your information.…" at bounding box center [683, 310] width 276 height 94
click at [703, 344] on icon at bounding box center [700, 341] width 16 height 16
click at [973, 24] on icon "button" at bounding box center [977, 25] width 19 height 19
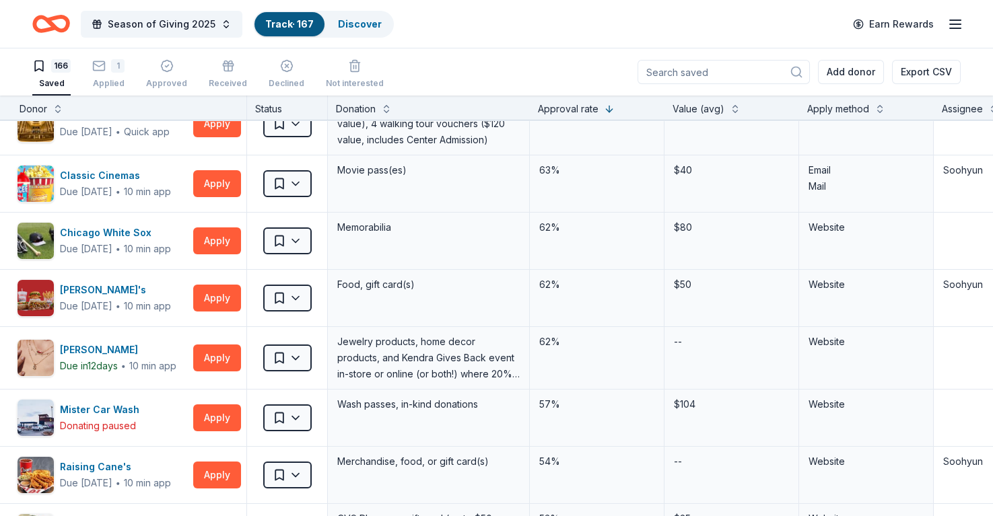
scroll to position [0, 21]
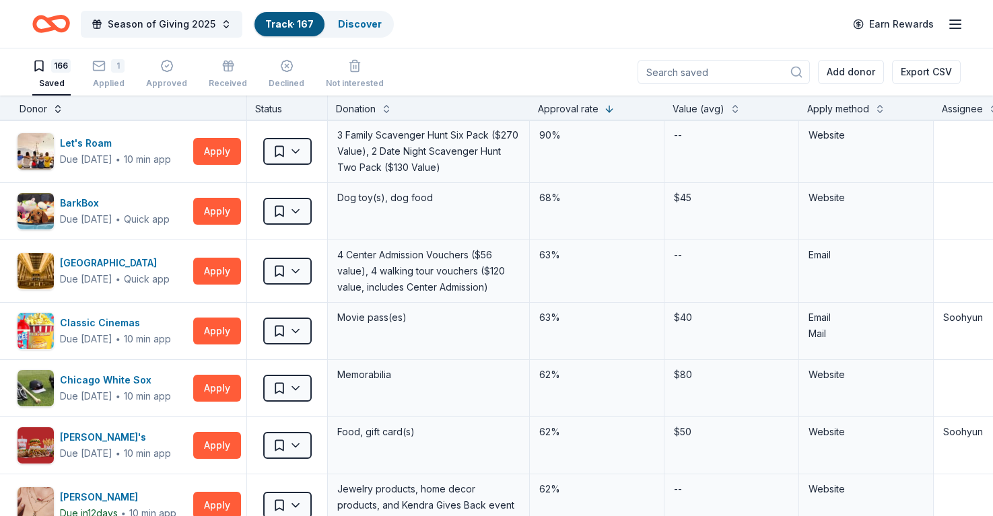
click at [54, 110] on button at bounding box center [58, 107] width 11 height 13
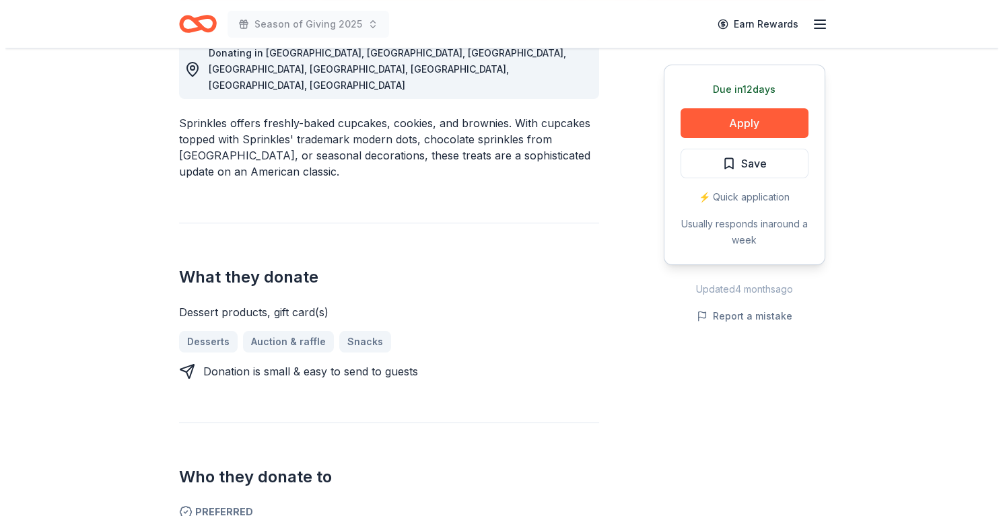
scroll to position [404, 0]
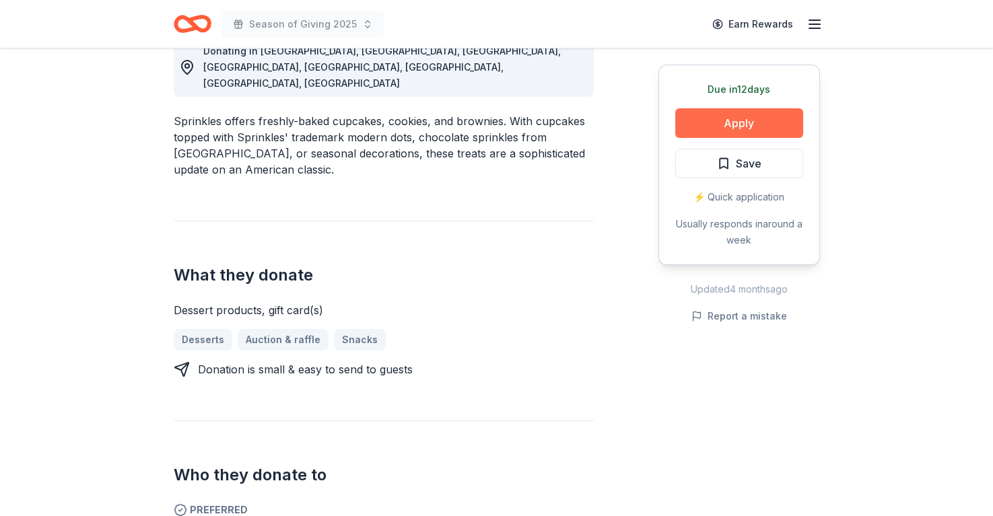
click at [741, 127] on button "Apply" at bounding box center [739, 123] width 128 height 30
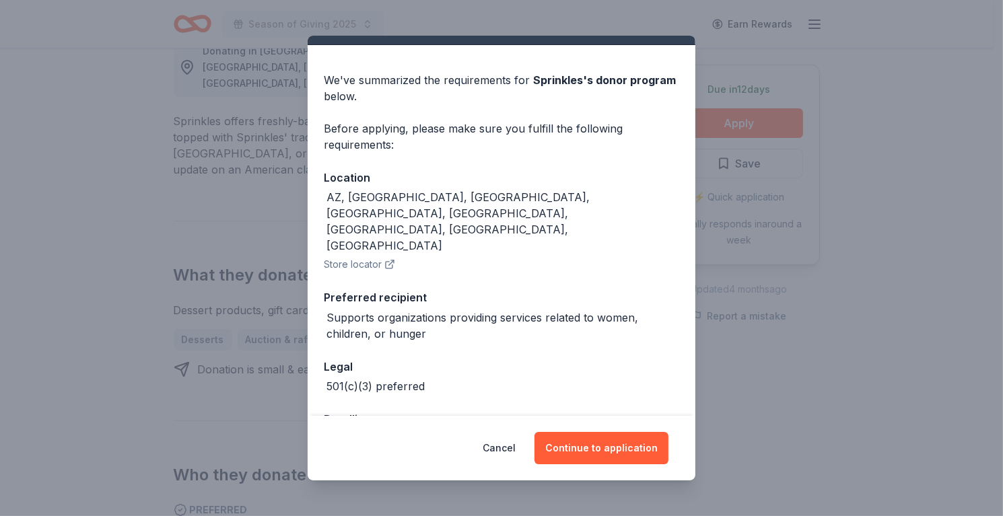
scroll to position [30, 0]
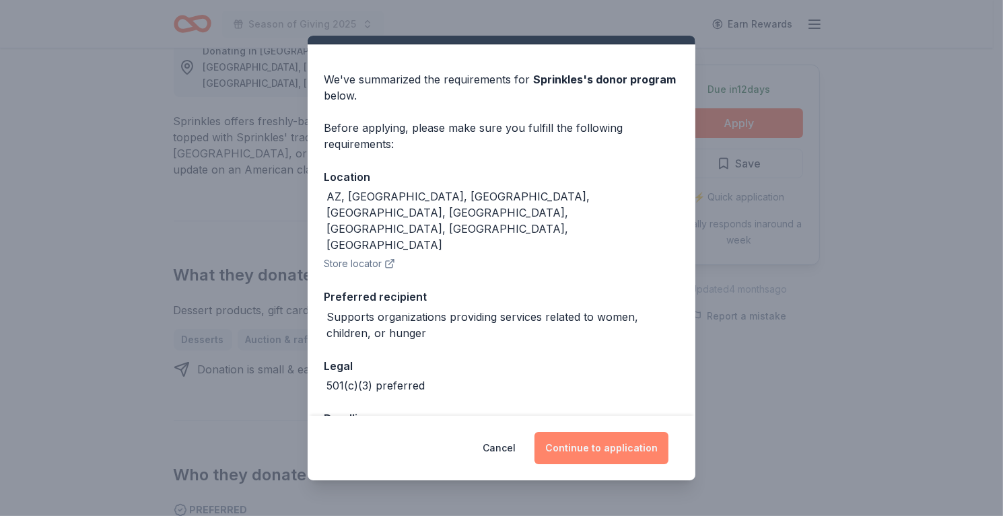
click at [605, 446] on button "Continue to application" at bounding box center [602, 448] width 134 height 32
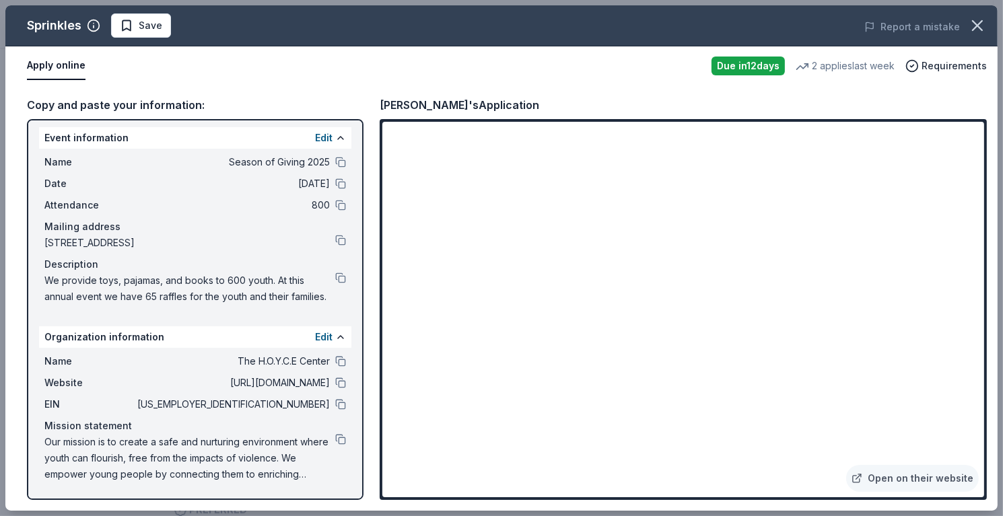
scroll to position [19, 0]
click at [911, 473] on link "Open on their website" at bounding box center [912, 478] width 133 height 27
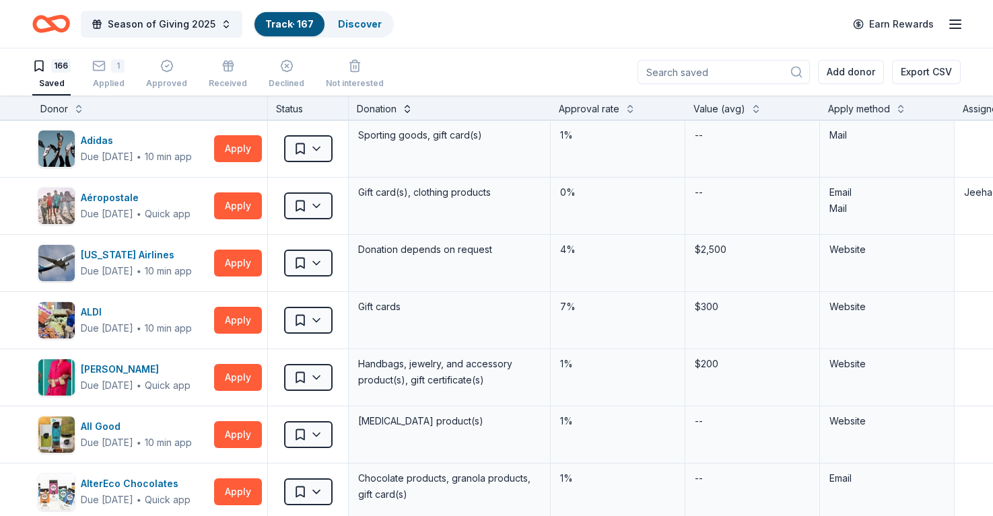
click at [405, 108] on button at bounding box center [407, 107] width 11 height 13
click at [632, 104] on button at bounding box center [630, 107] width 11 height 13
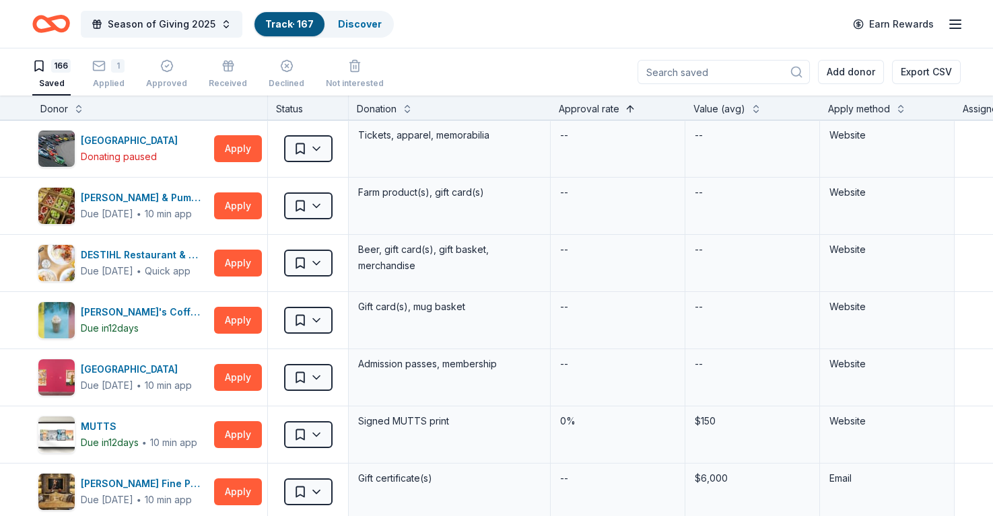
click at [632, 104] on button at bounding box center [630, 107] width 11 height 13
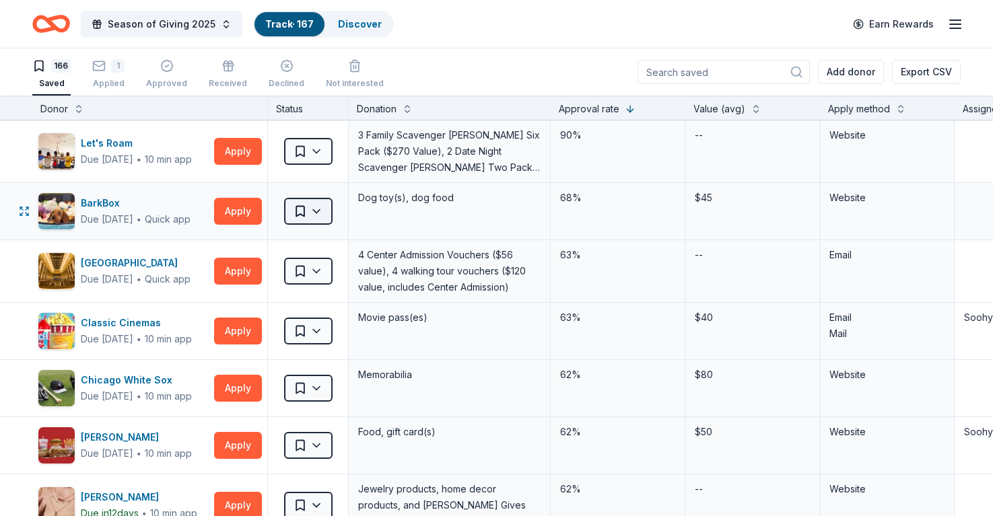
click at [319, 209] on html "Season of Giving 2025 Track · 167 Discover Earn Rewards 166 Saved 1 Applied App…" at bounding box center [496, 258] width 993 height 516
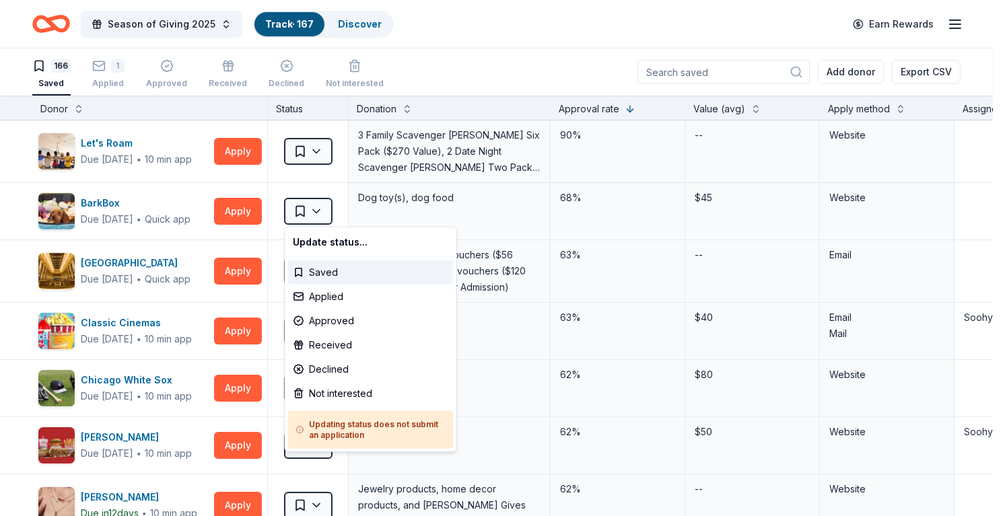
click at [217, 231] on html "Season of Giving 2025 Track · 167 Discover Earn Rewards 166 Saved 1 Applied App…" at bounding box center [501, 258] width 1003 height 516
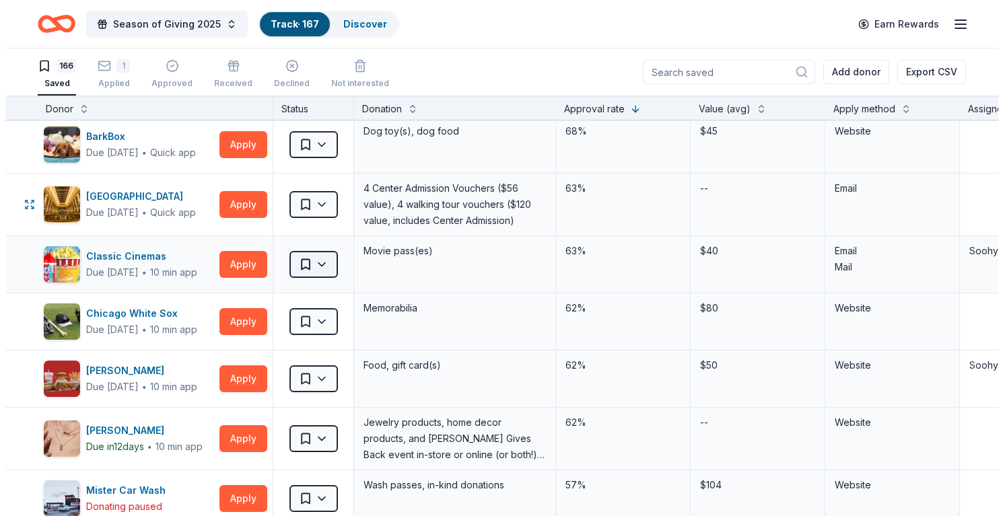
scroll to position [67, 0]
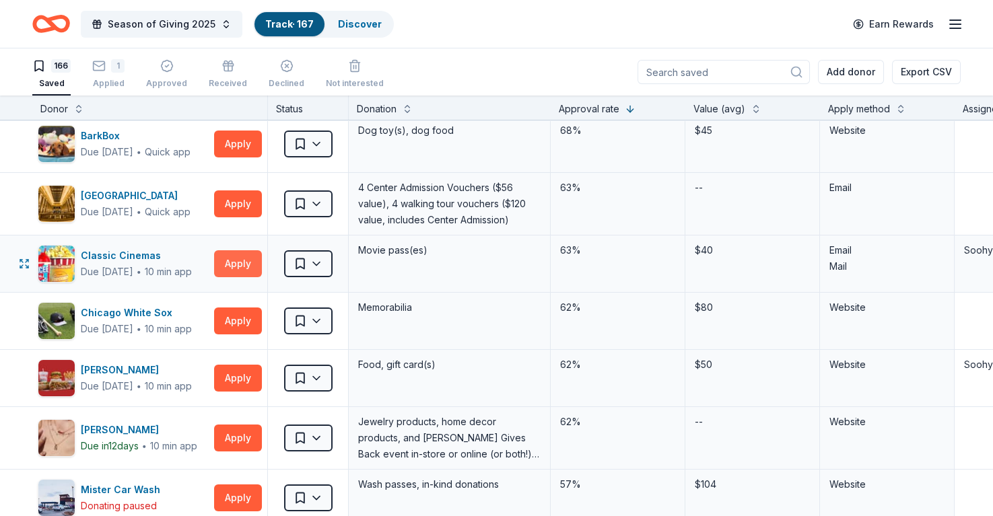
click at [238, 265] on button "Apply" at bounding box center [238, 264] width 48 height 27
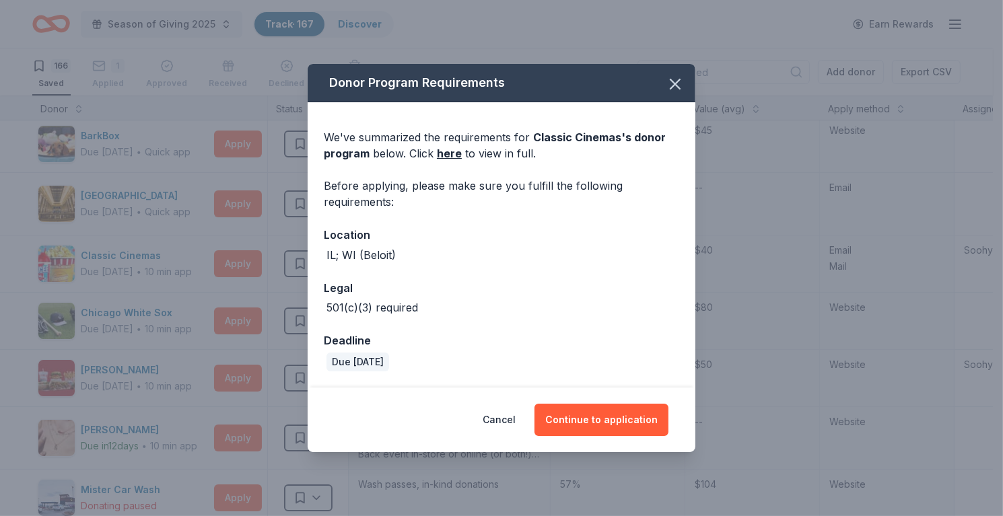
click at [174, 288] on div "Donor Program Requirements We've summarized the requirements for Classic Cinema…" at bounding box center [501, 258] width 1003 height 516
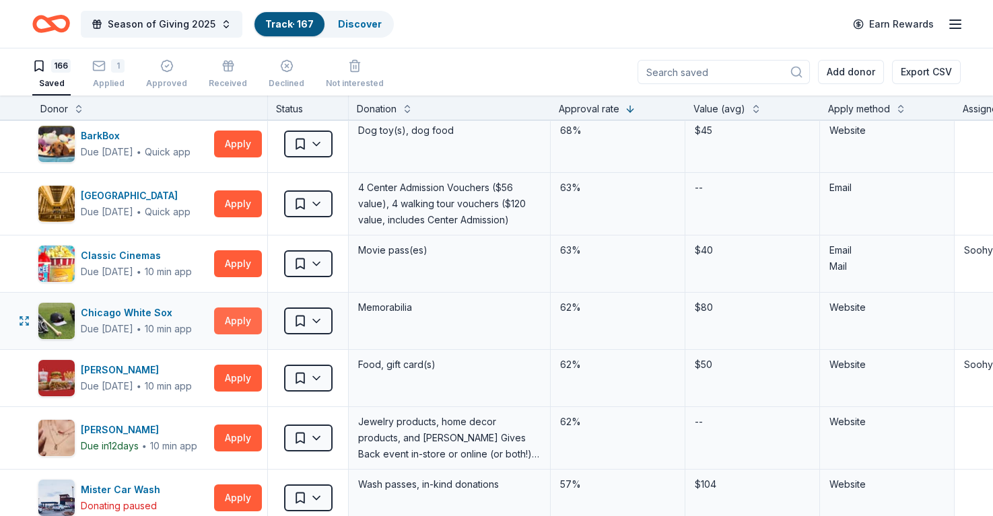
click at [230, 313] on button "Apply" at bounding box center [238, 321] width 48 height 27
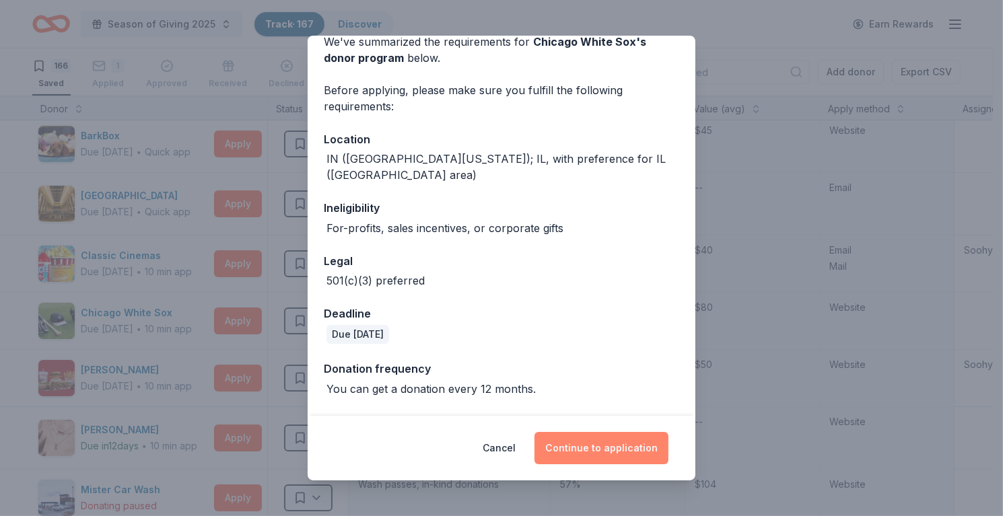
click at [597, 453] on button "Continue to application" at bounding box center [602, 448] width 134 height 32
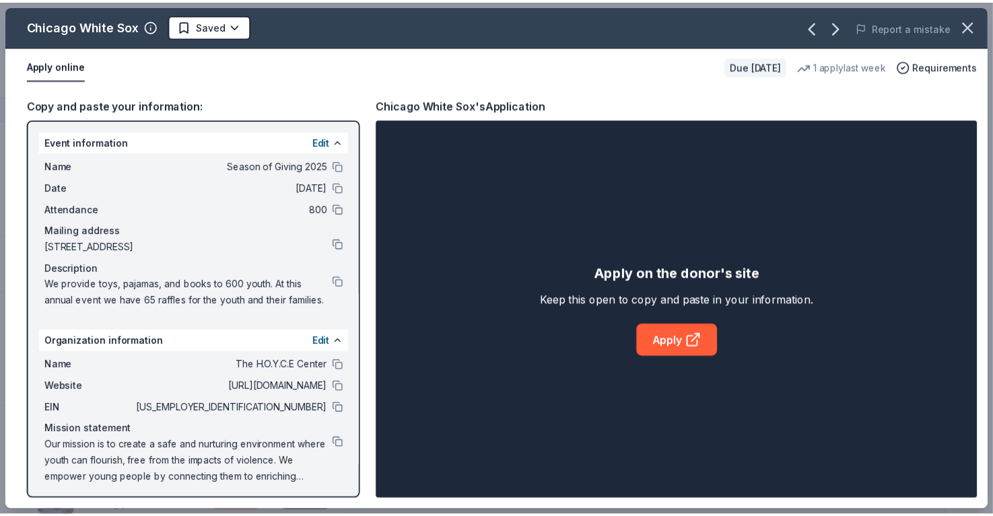
scroll to position [19, 0]
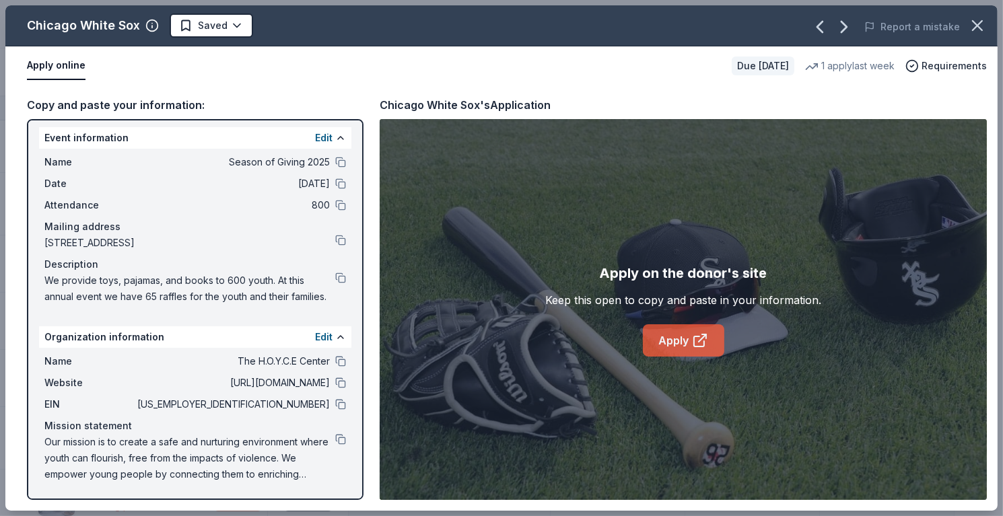
click at [661, 330] on link "Apply" at bounding box center [683, 341] width 81 height 32
click at [199, 22] on html "Season of Giving 2025 Track · 167 Discover Earn Rewards 166 Saved 1 Applied App…" at bounding box center [501, 258] width 1003 height 516
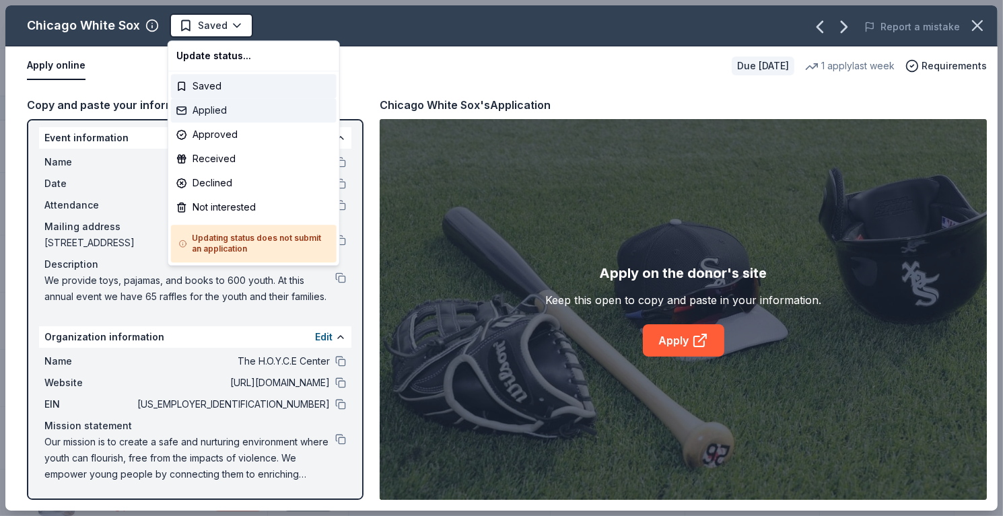
click at [224, 118] on div "Applied" at bounding box center [254, 110] width 166 height 24
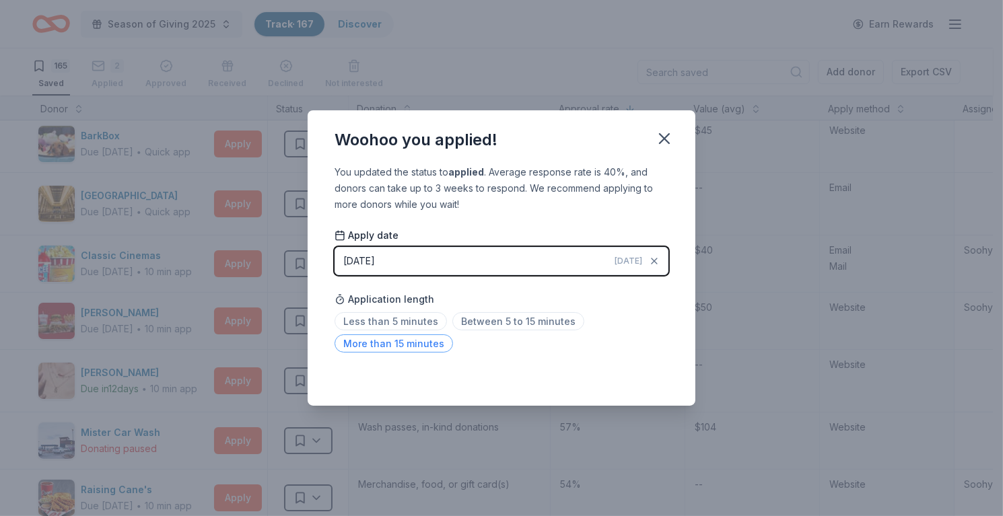
click at [382, 347] on span "More than 15 minutes" at bounding box center [394, 344] width 119 height 18
click at [664, 145] on icon "button" at bounding box center [664, 138] width 19 height 19
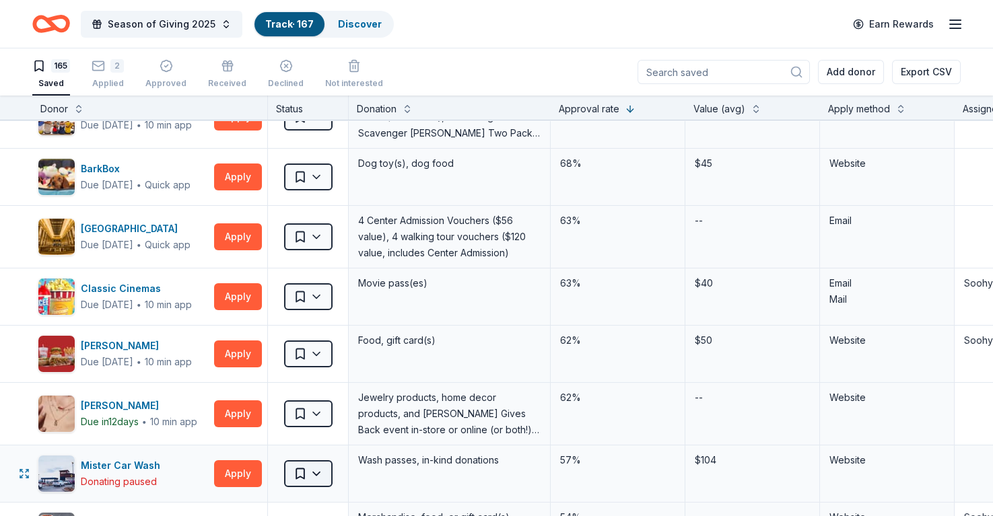
scroll to position [0, 0]
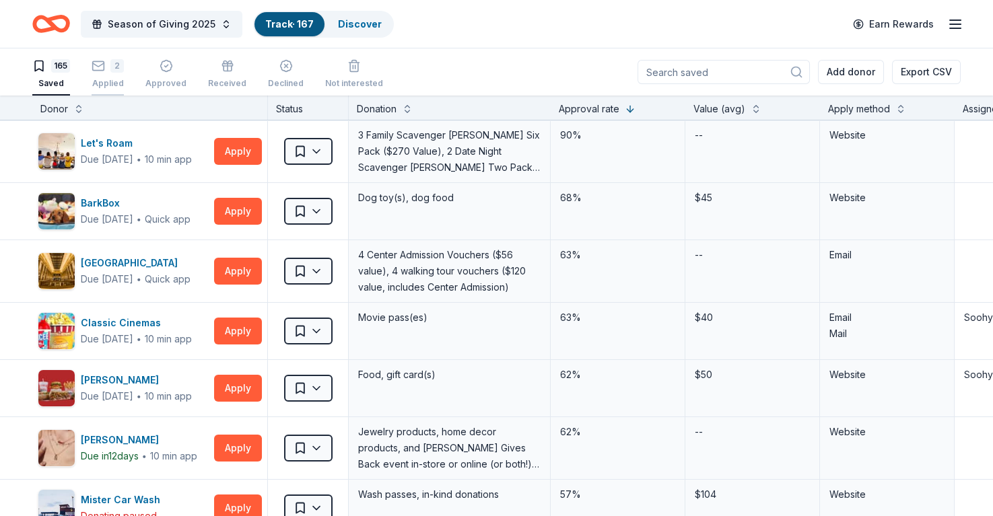
click at [104, 69] on icon "button" at bounding box center [98, 65] width 13 height 13
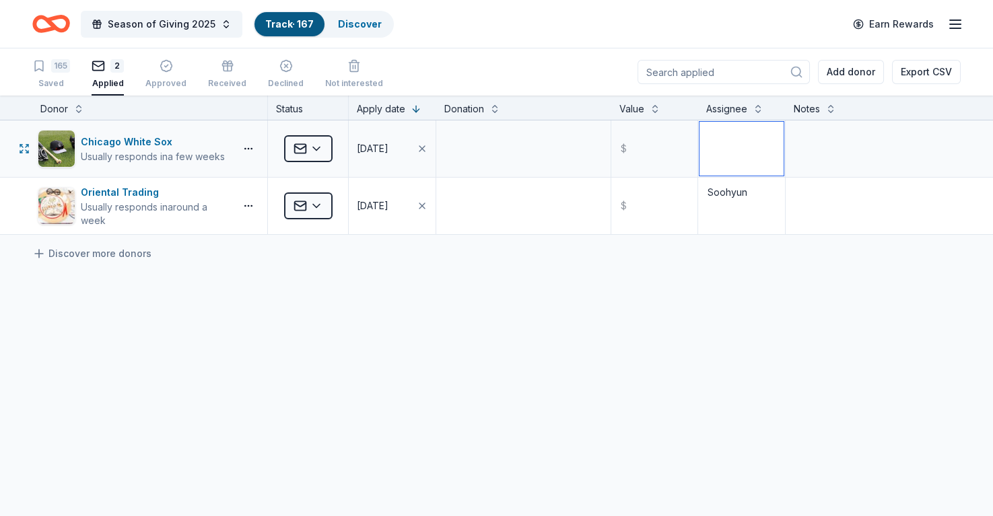
click at [750, 134] on textarea at bounding box center [742, 149] width 84 height 54
type textarea "Soohyun"
click at [567, 286] on div "Chicago White Sox Usually responds in a few weeks Applied 09/25/2025 $ Soohyun …" at bounding box center [496, 305] width 993 height 368
click at [59, 67] on div "165" at bounding box center [60, 65] width 19 height 13
